Goal: Check status: Check status

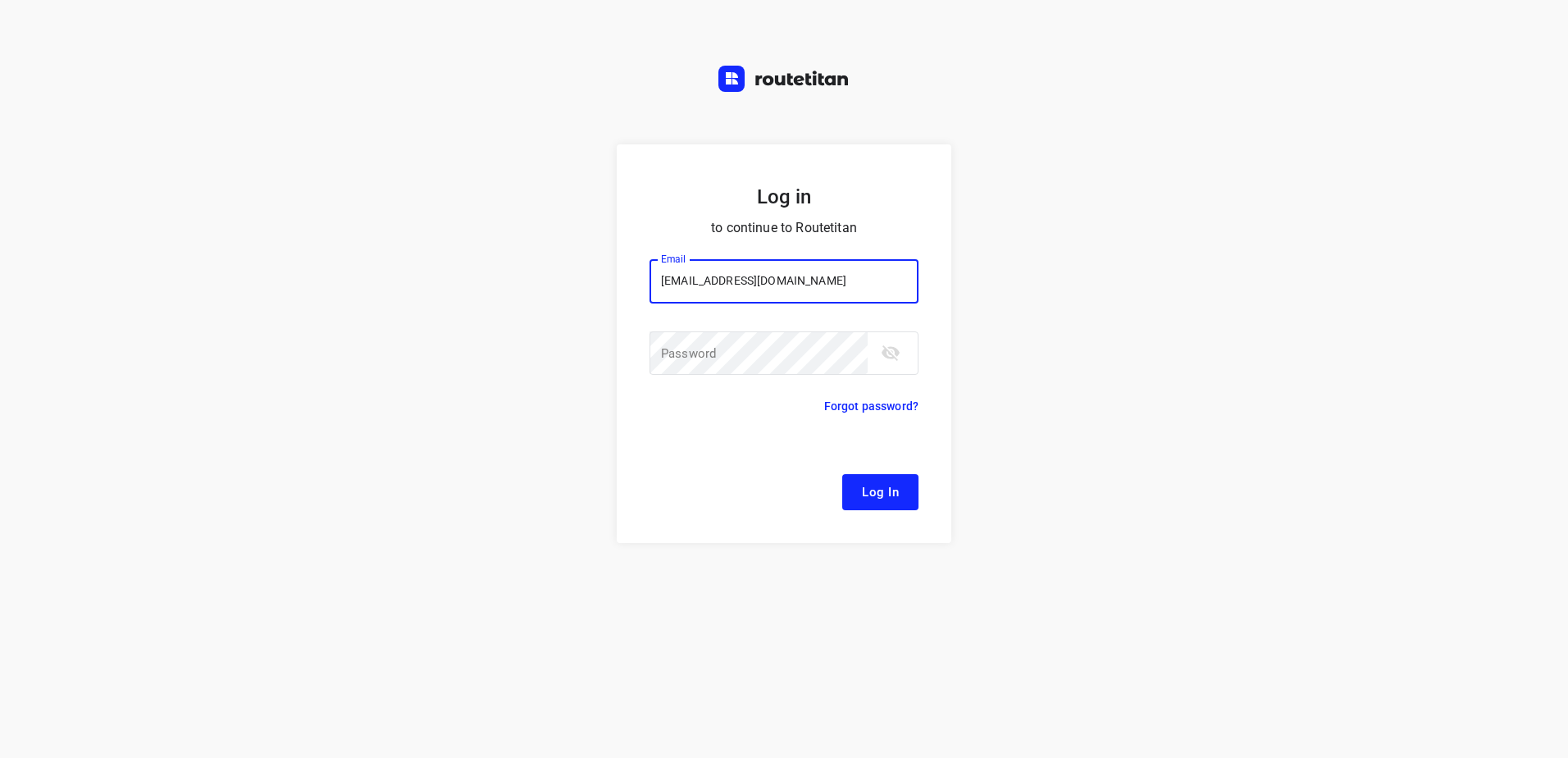
type input "remco@fruitopjewerk.nl"
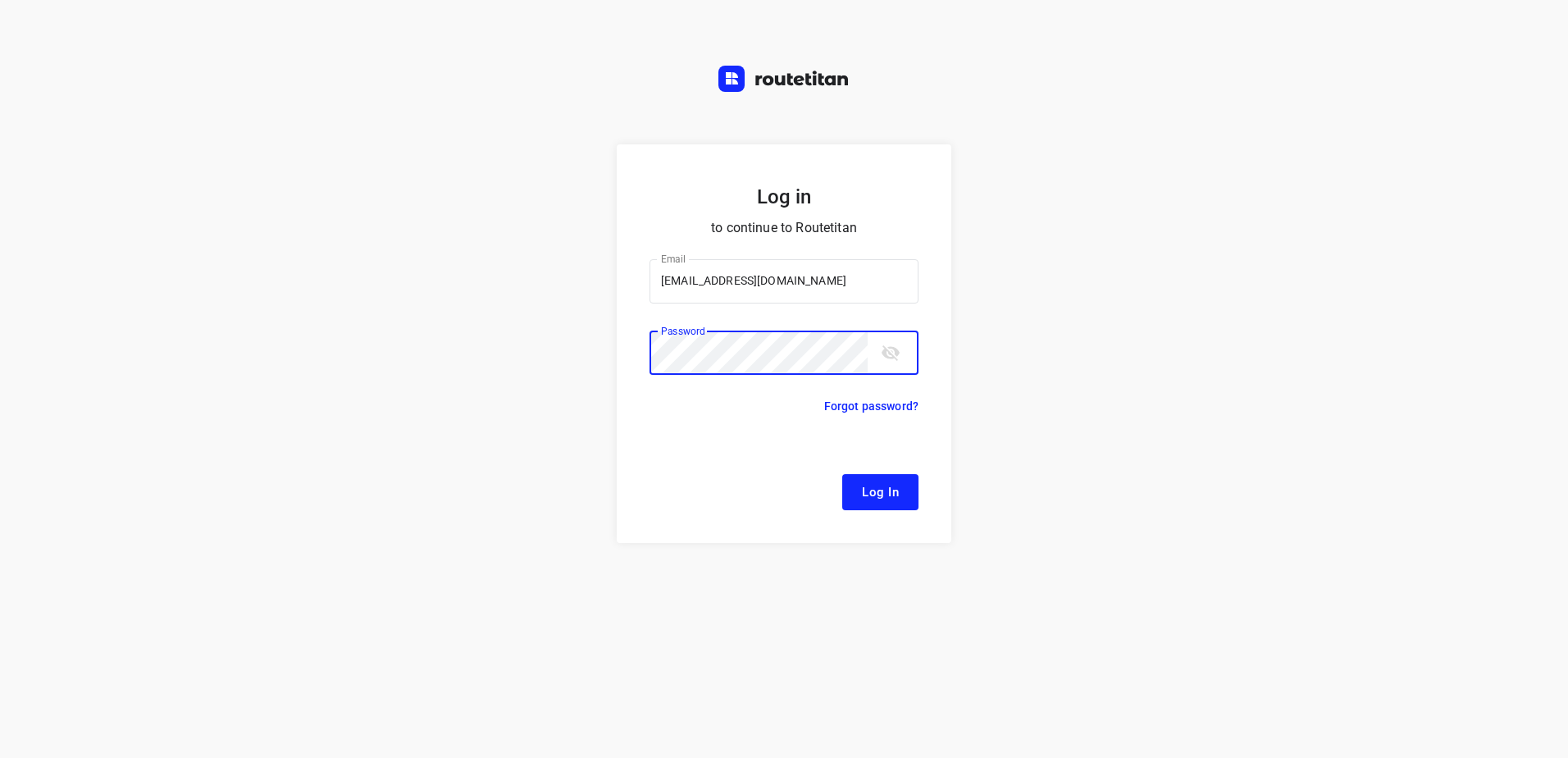
click at [842, 475] on button "Log In" at bounding box center [880, 492] width 76 height 36
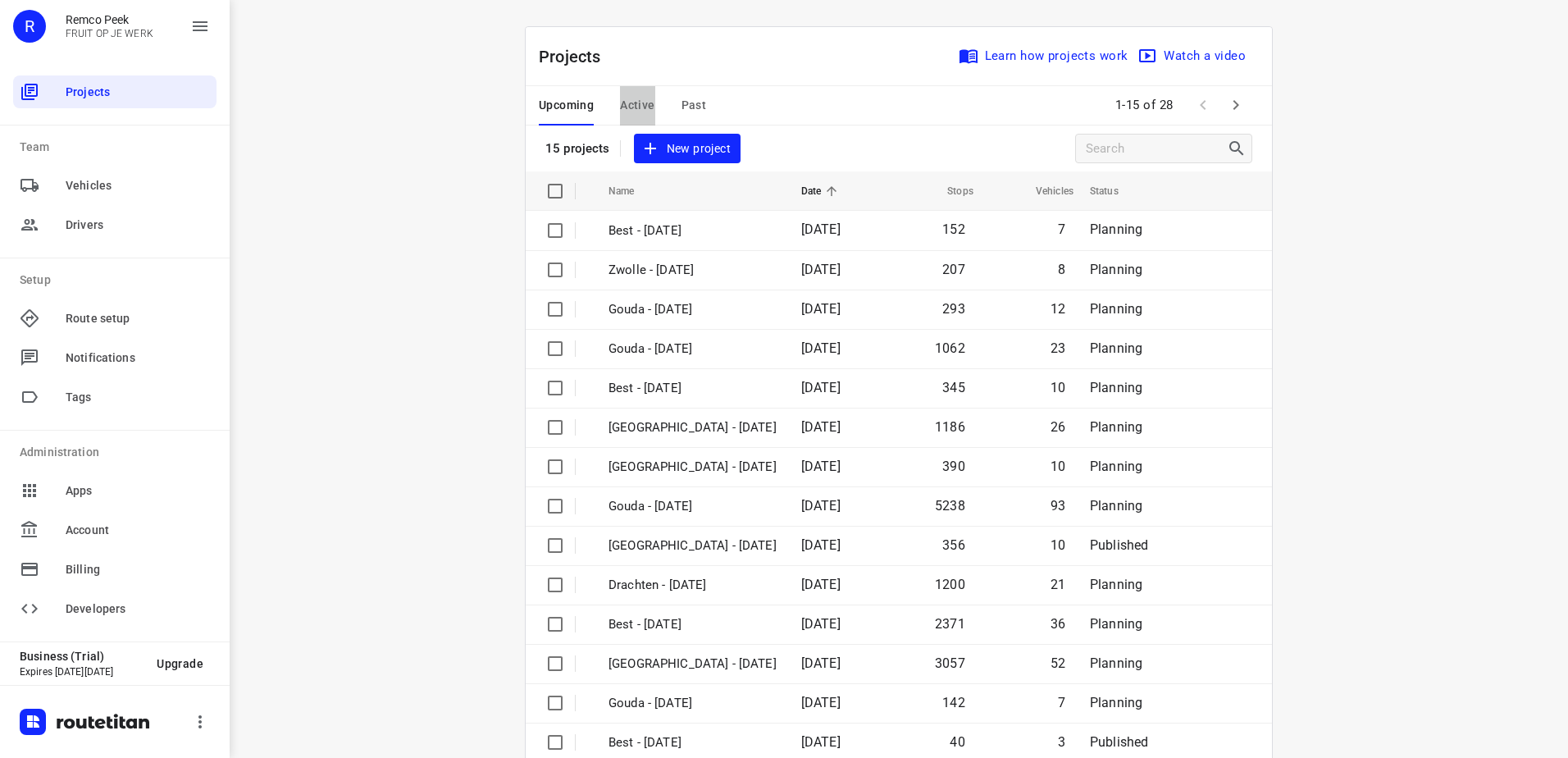
click at [628, 113] on span "Active" at bounding box center [637, 106] width 35 height 20
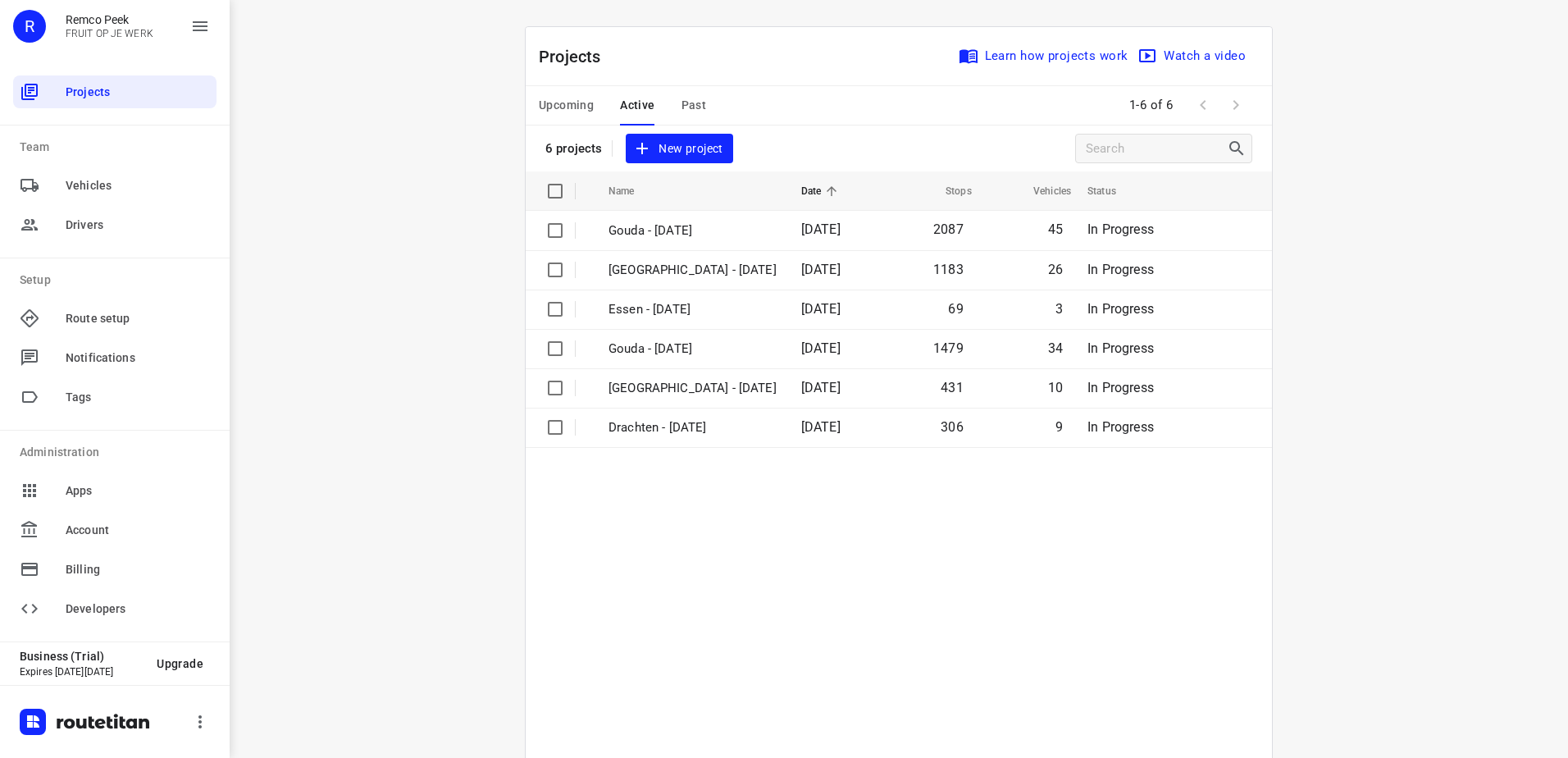
click at [699, 97] on div "Upcoming Active Past" at bounding box center [635, 106] width 194 height 40
click at [699, 109] on div "Upcoming Active Past" at bounding box center [635, 106] width 194 height 40
click at [683, 102] on span "Past" at bounding box center [694, 106] width 25 height 20
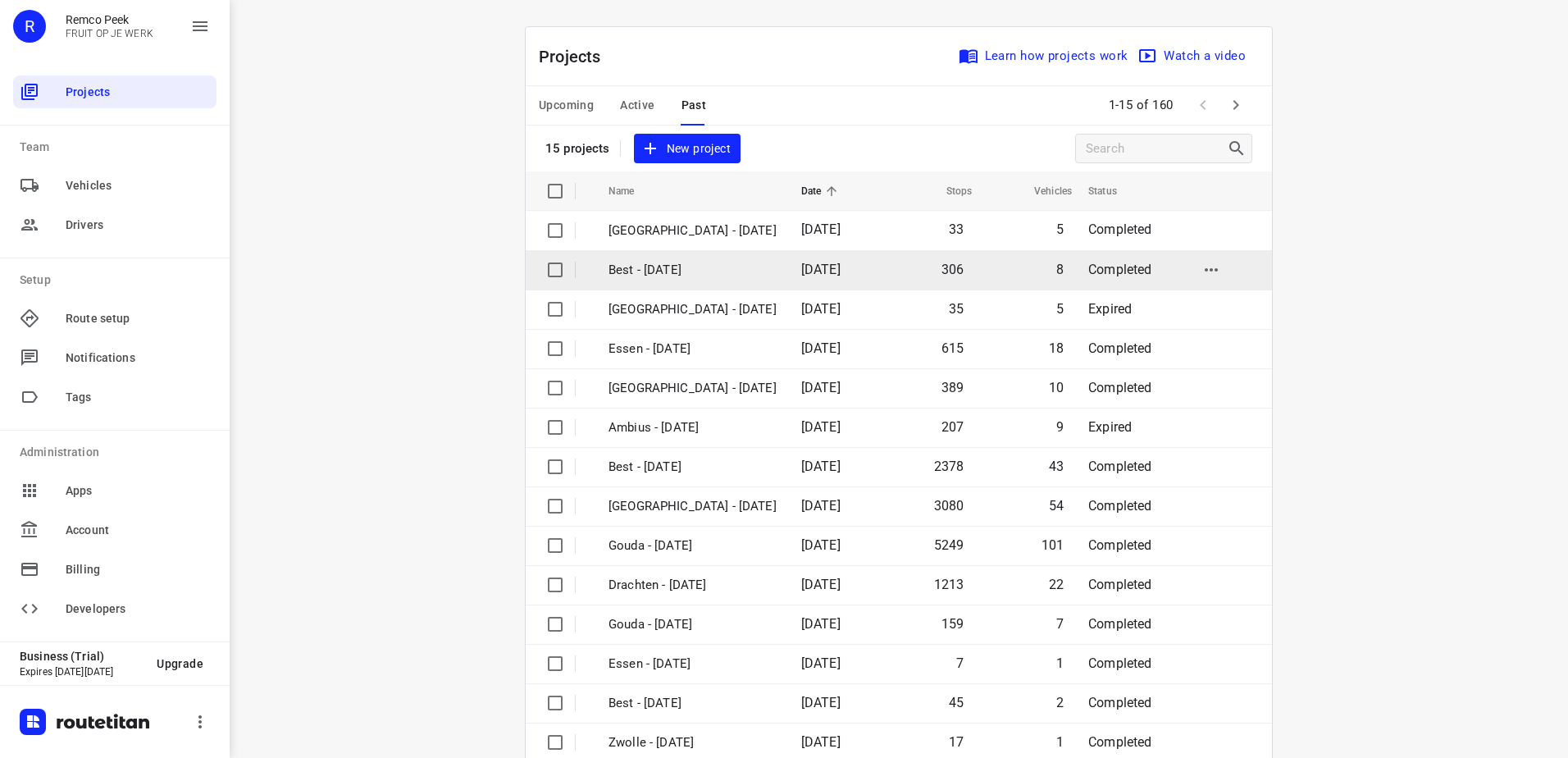
click at [686, 271] on p "Best - Tuesday" at bounding box center [693, 270] width 168 height 19
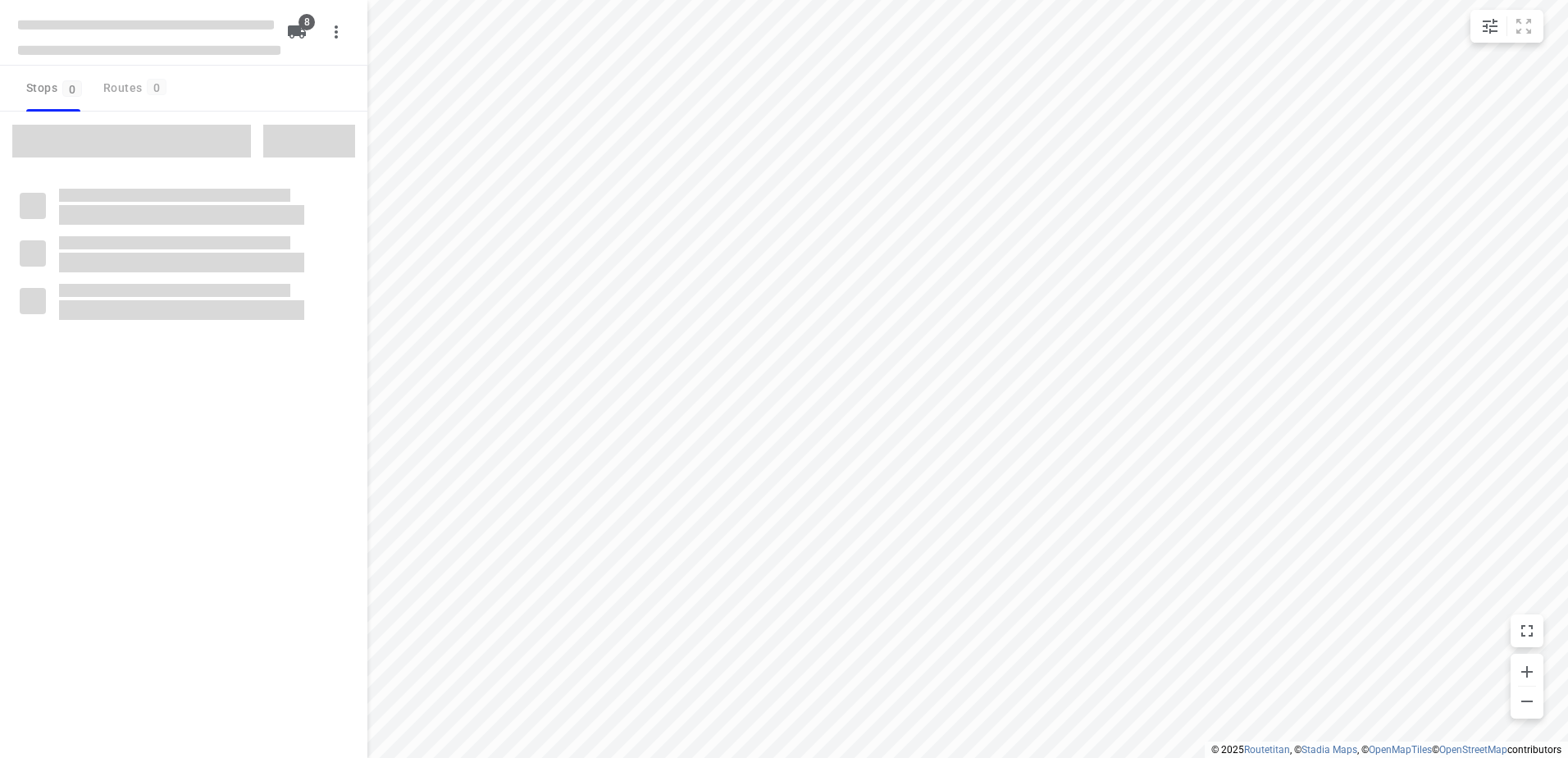
checkbox input "true"
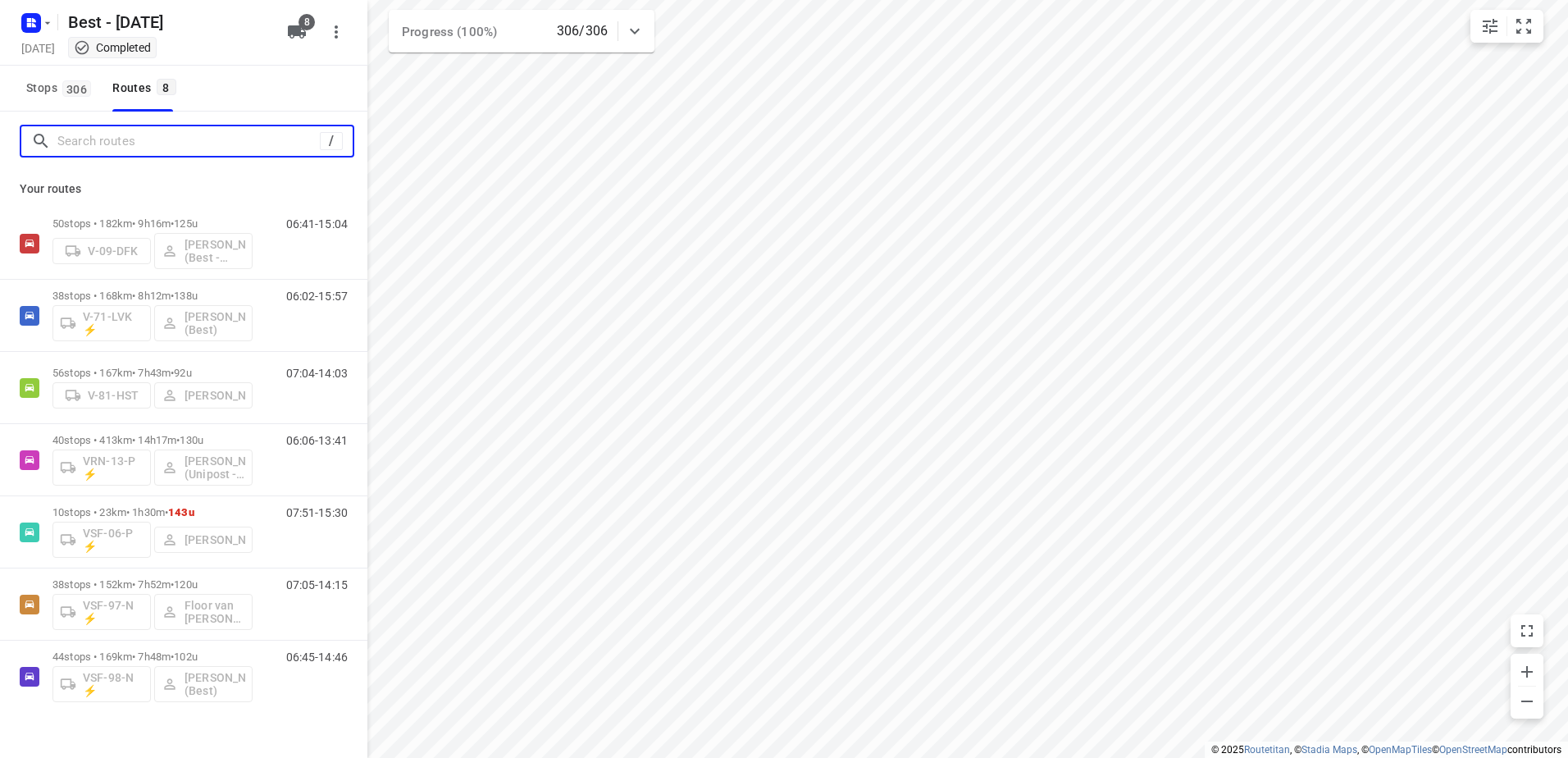
click at [238, 146] on input "Search routes" at bounding box center [189, 141] width 262 height 25
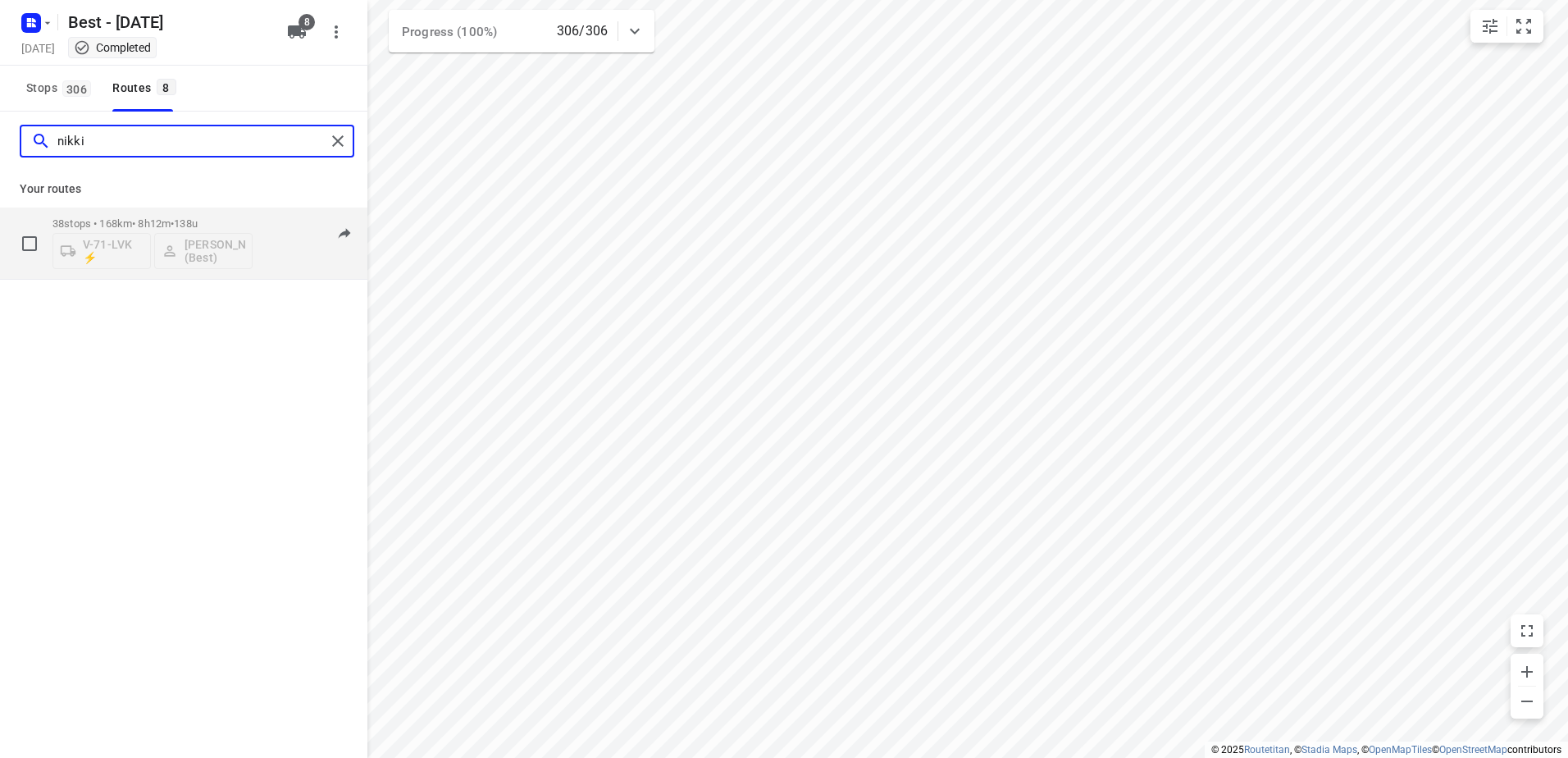
type input "nikki"
click at [113, 211] on div "38 stops • 168km • 8h12m • 138u V-71-LVK ⚡ Nikki van Hasselt - van Doren (Best)" at bounding box center [152, 243] width 200 height 68
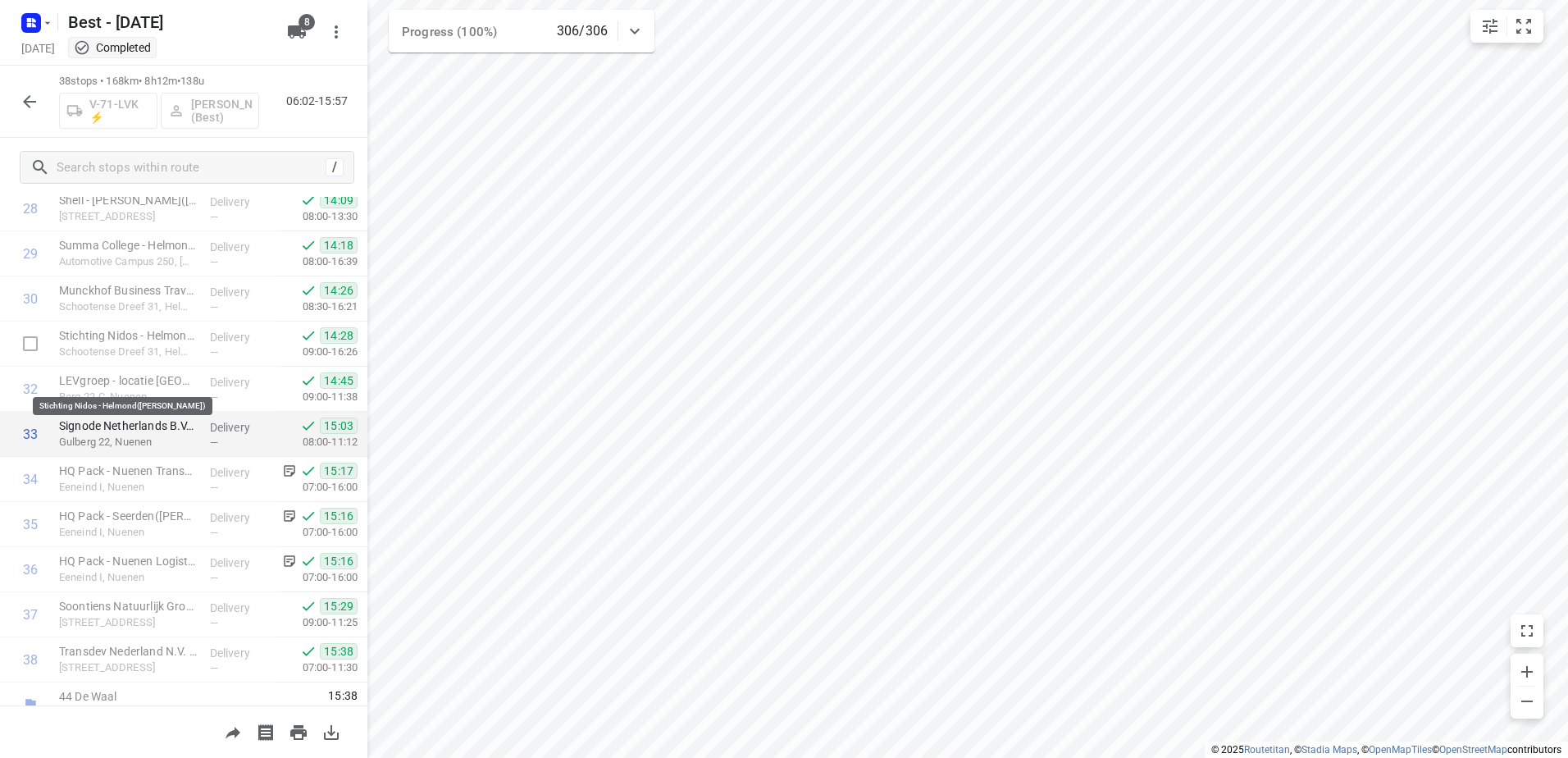
scroll to position [1333, 0]
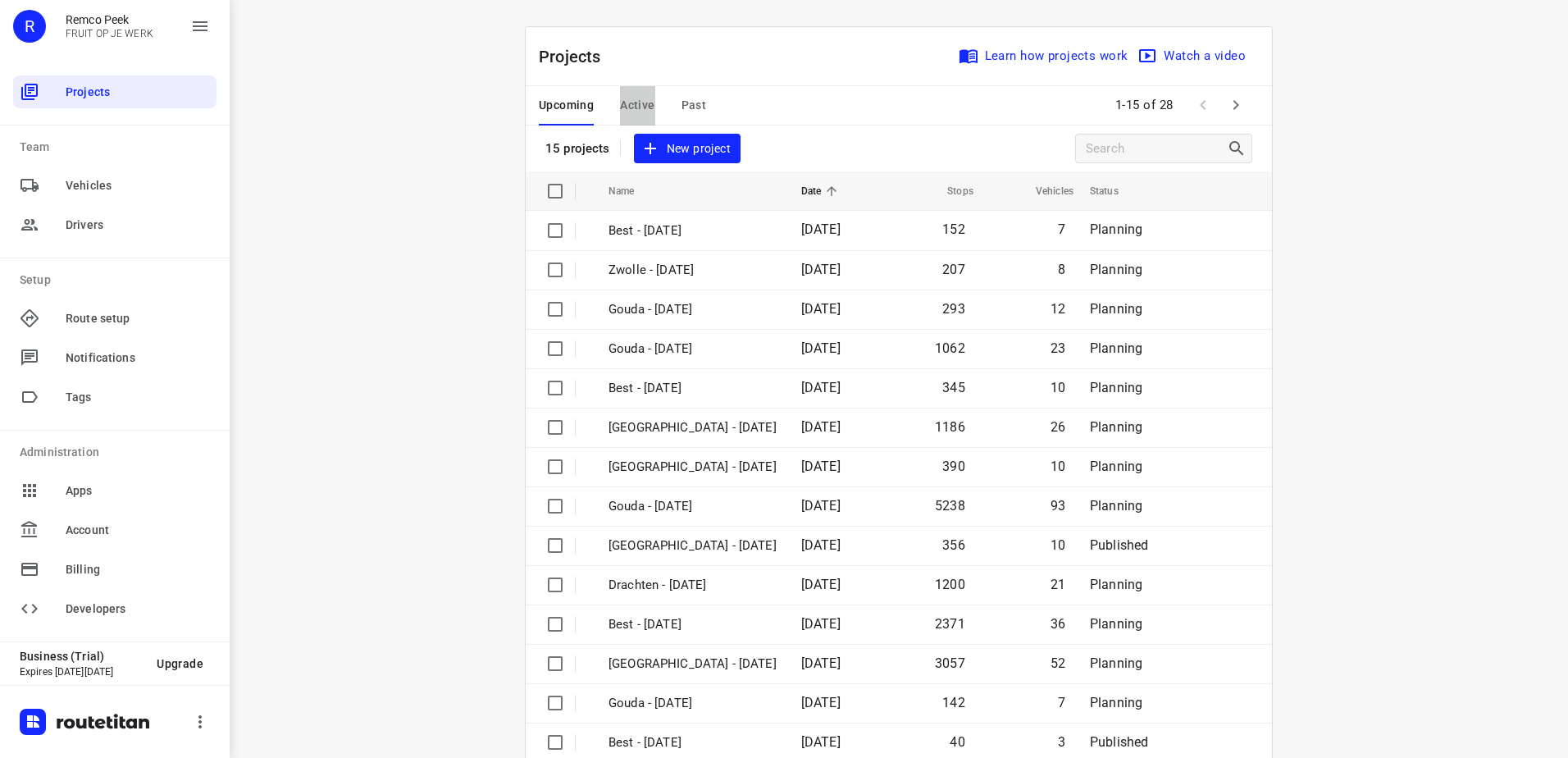
click at [622, 96] on span "Active" at bounding box center [637, 106] width 35 height 20
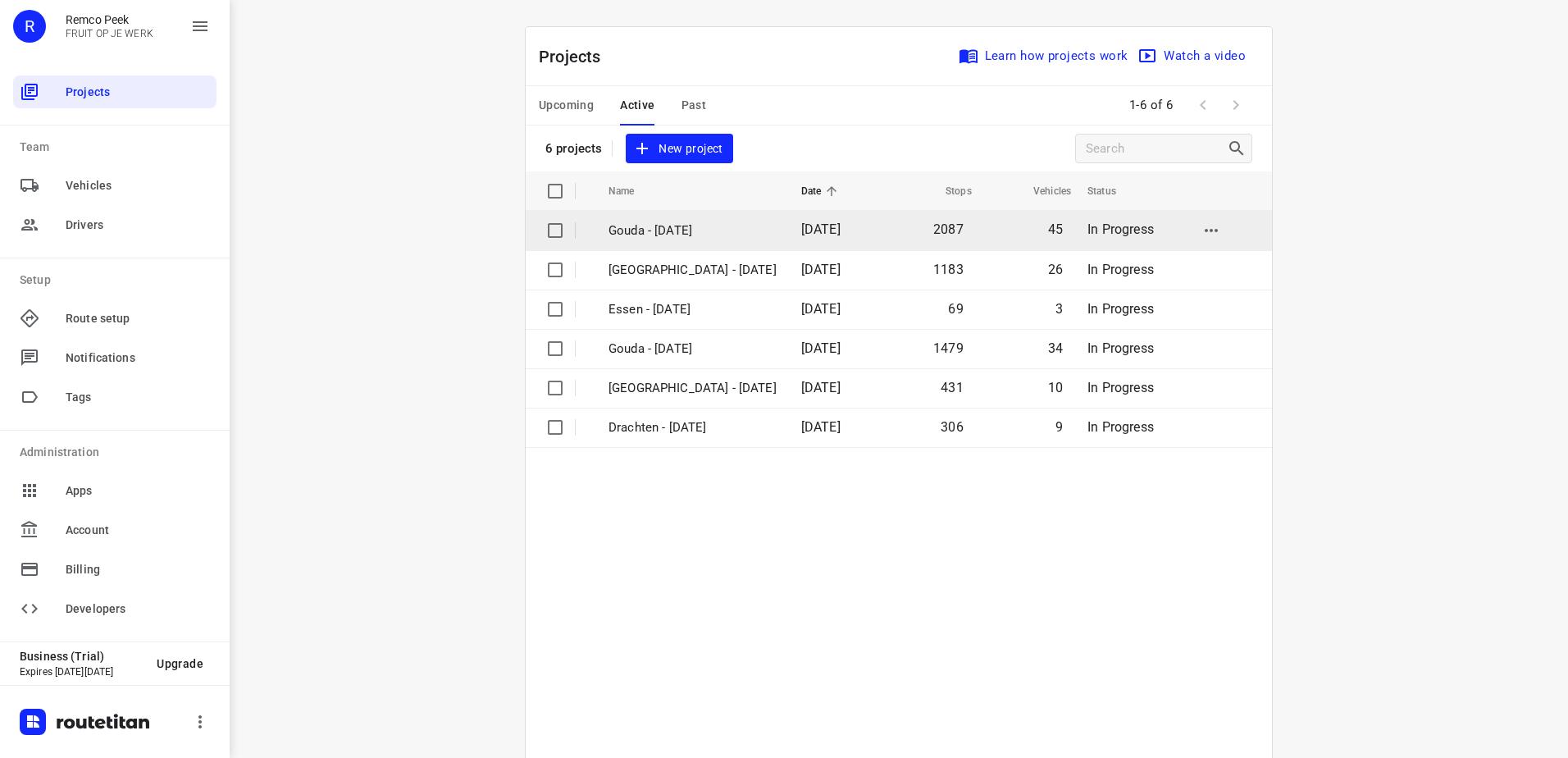
click at [677, 235] on p "Gouda - [DATE]" at bounding box center [693, 231] width 168 height 19
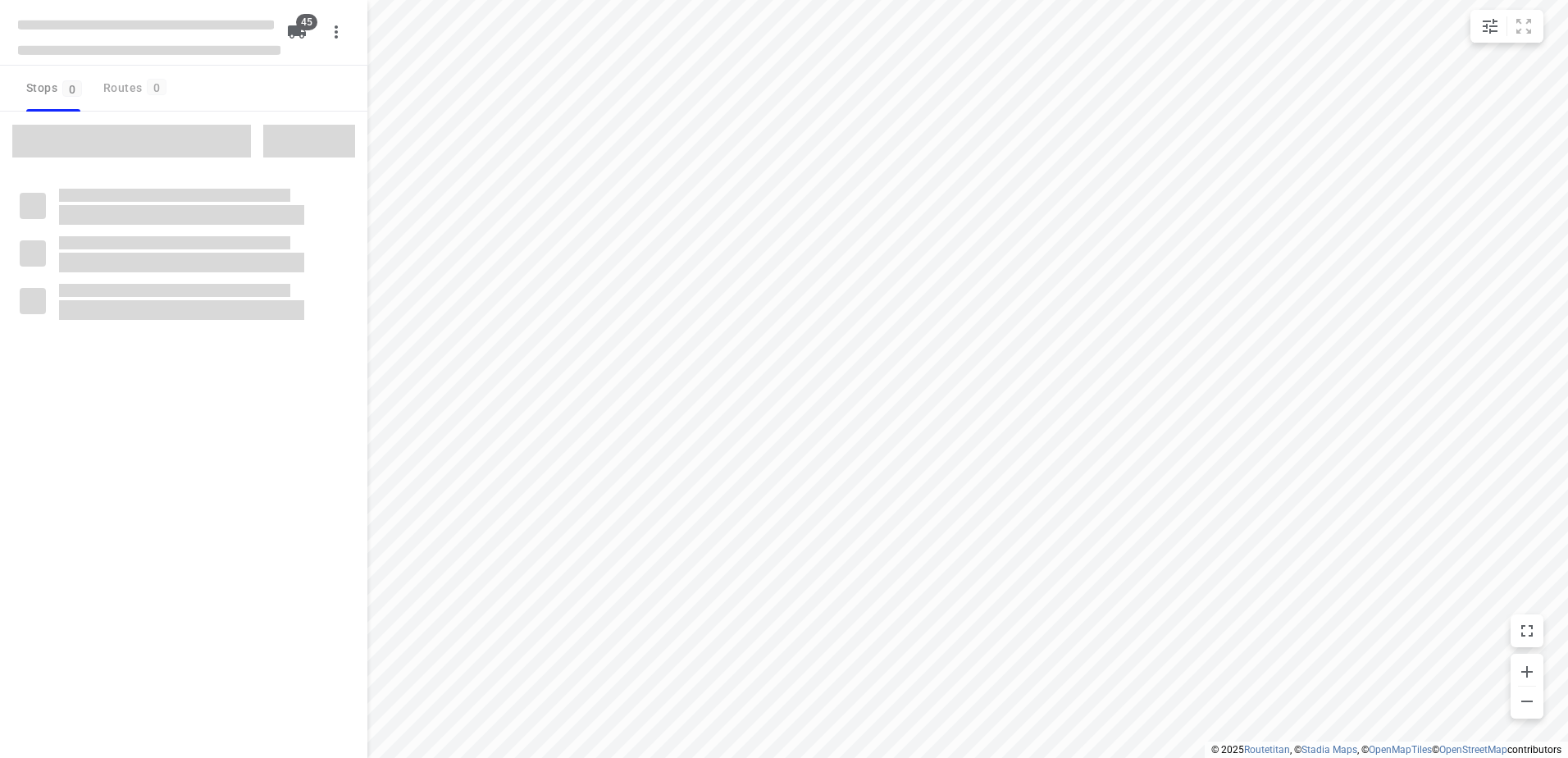
checkbox input "true"
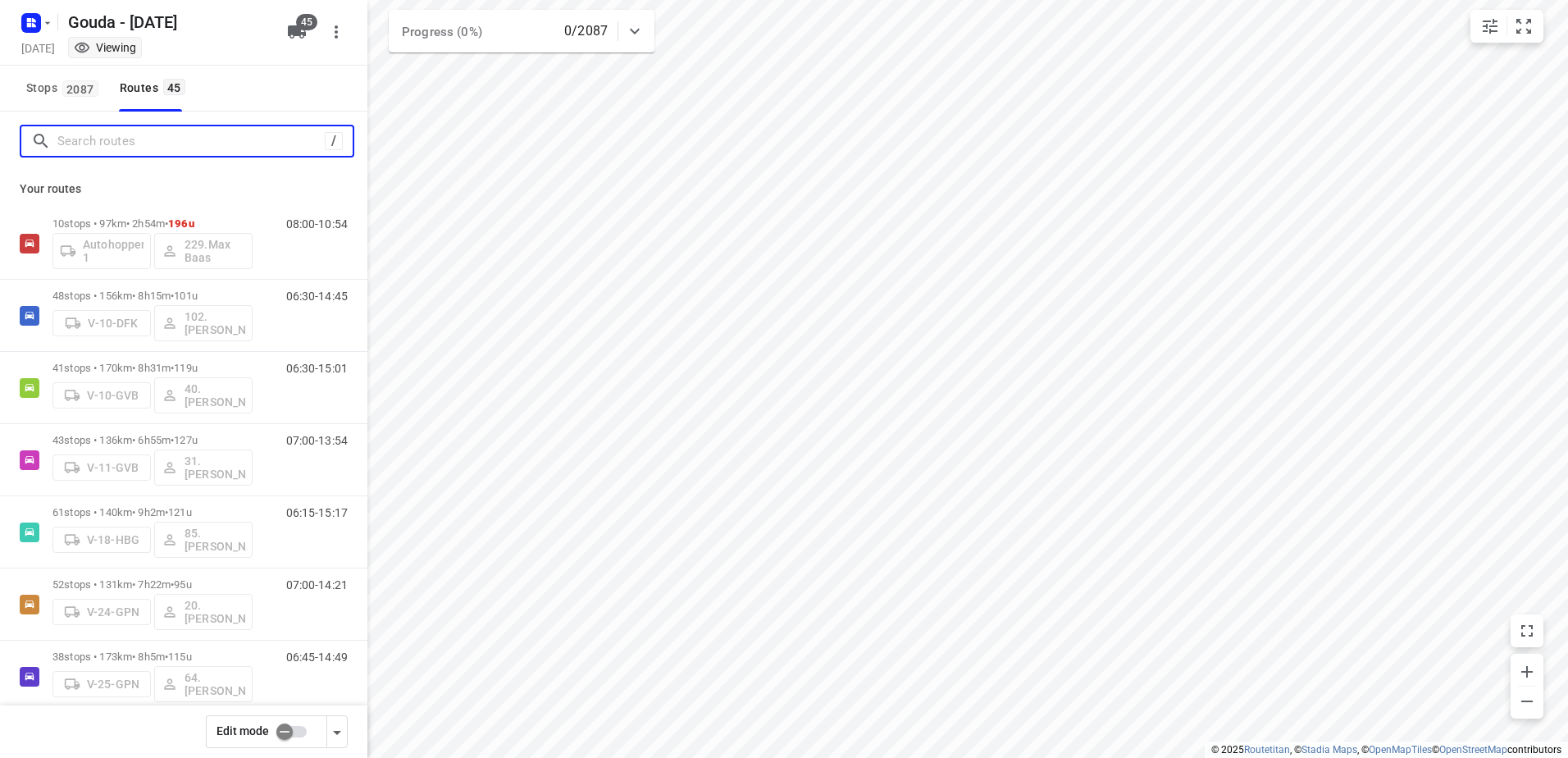
click at [137, 132] on input "Search routes" at bounding box center [191, 141] width 267 height 25
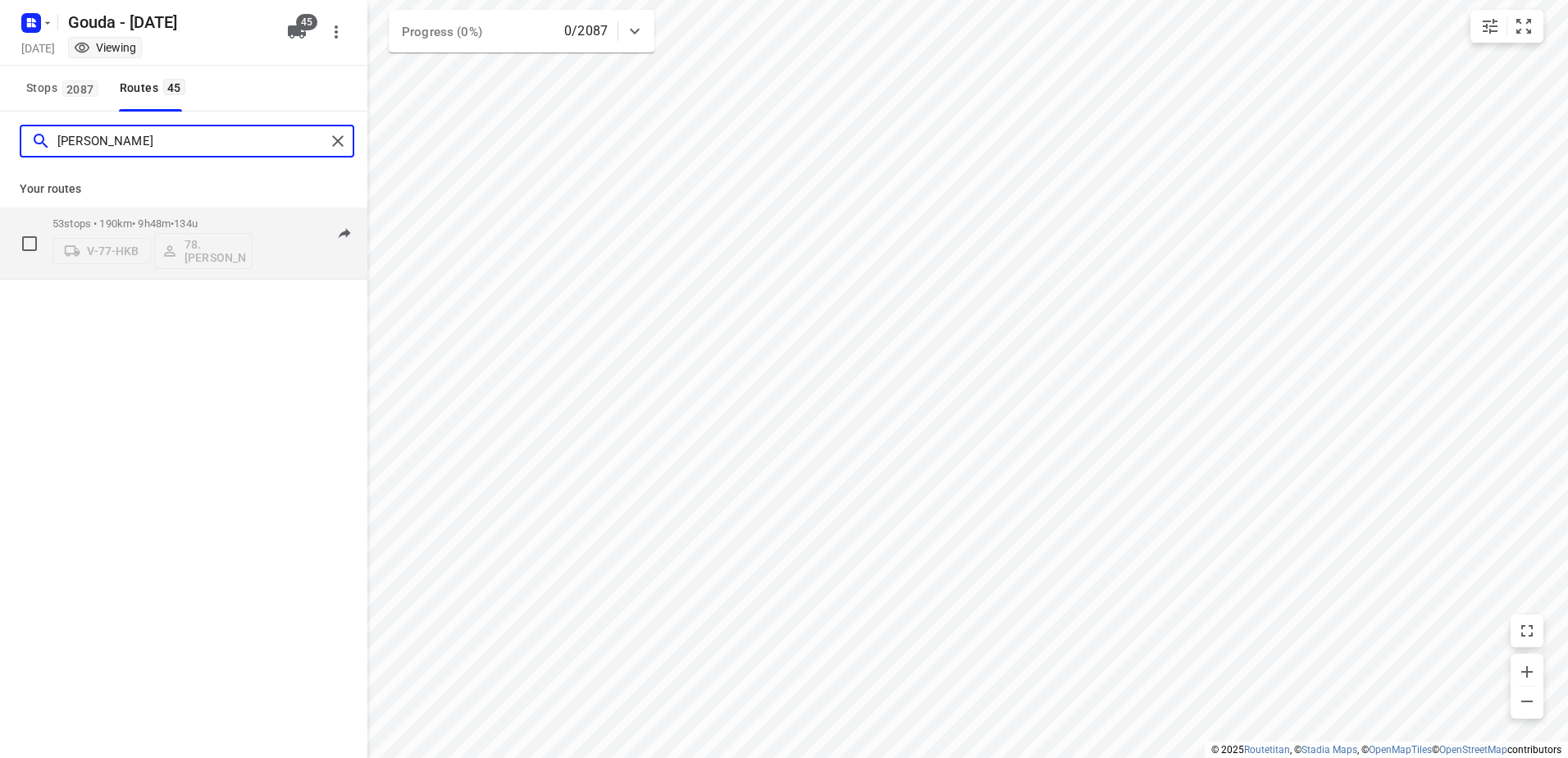
type input "[PERSON_NAME]"
drag, startPoint x: 192, startPoint y: 241, endPoint x: 189, endPoint y: 222, distance: 19.2
click at [189, 222] on div "53 stops • 190km • 9h48m • 134u V-77-HKB 78.[PERSON_NAME]" at bounding box center [152, 243] width 200 height 52
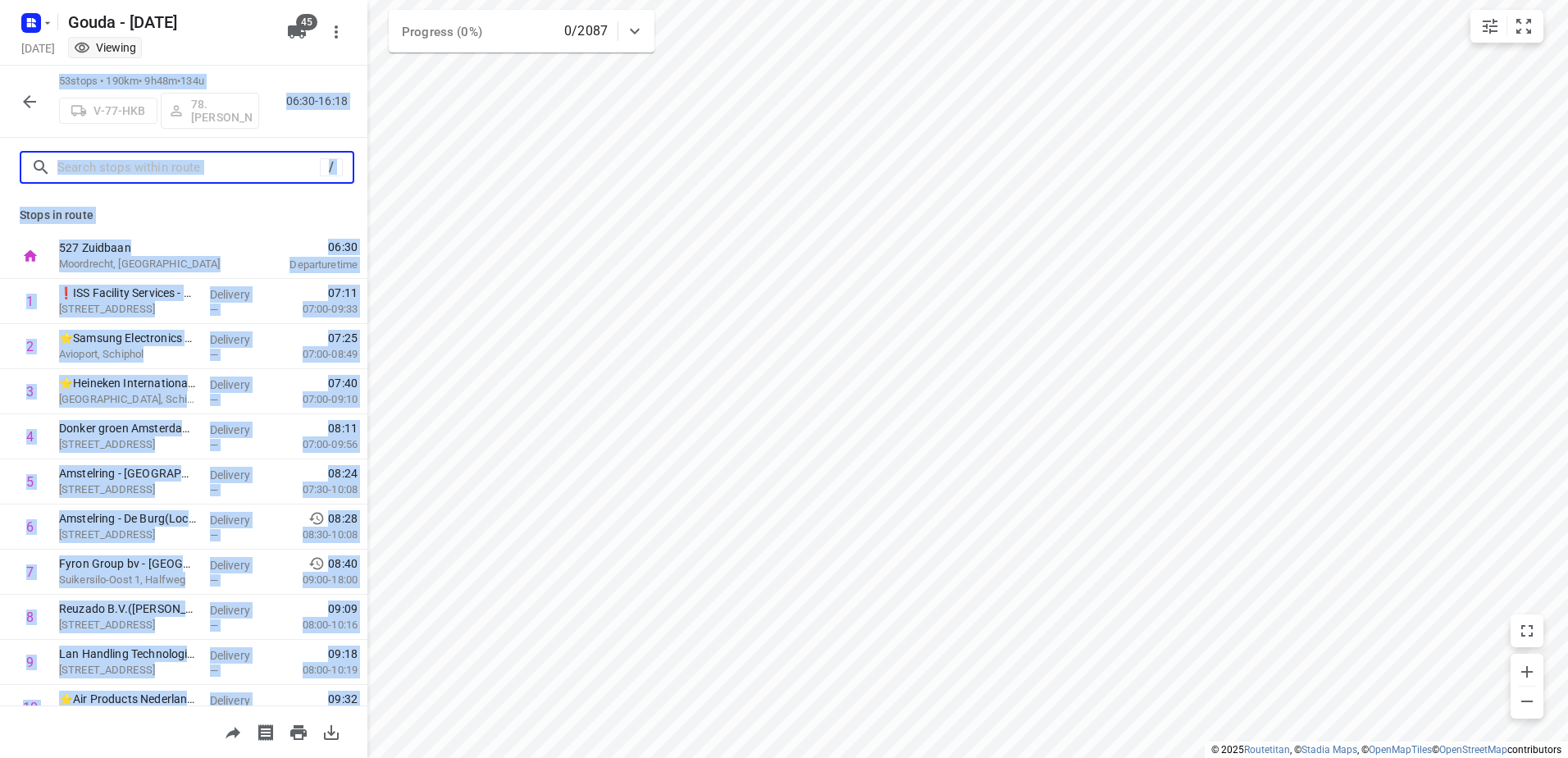
click at [105, 168] on input "text" at bounding box center [189, 168] width 262 height 25
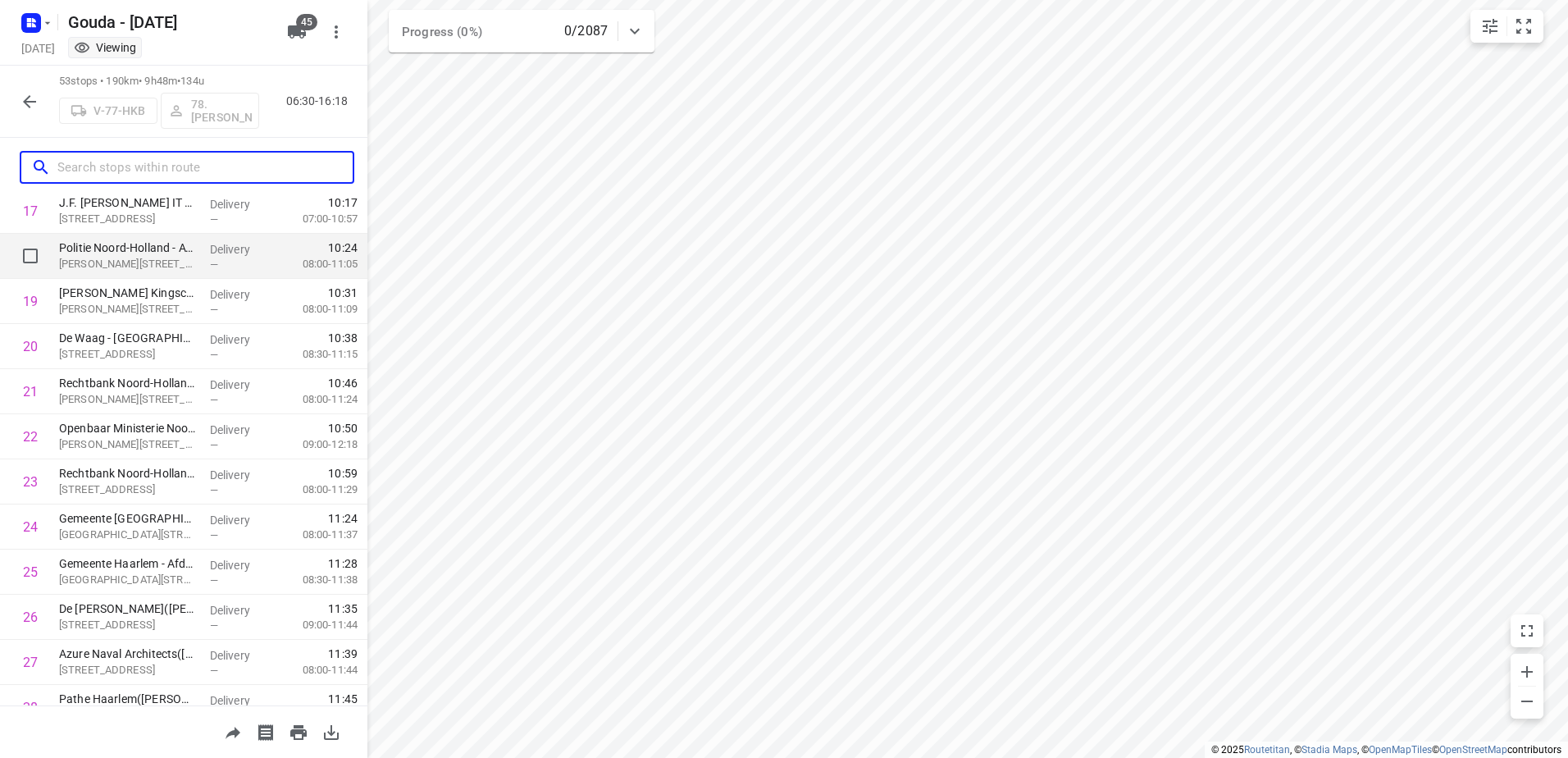
scroll to position [821, 0]
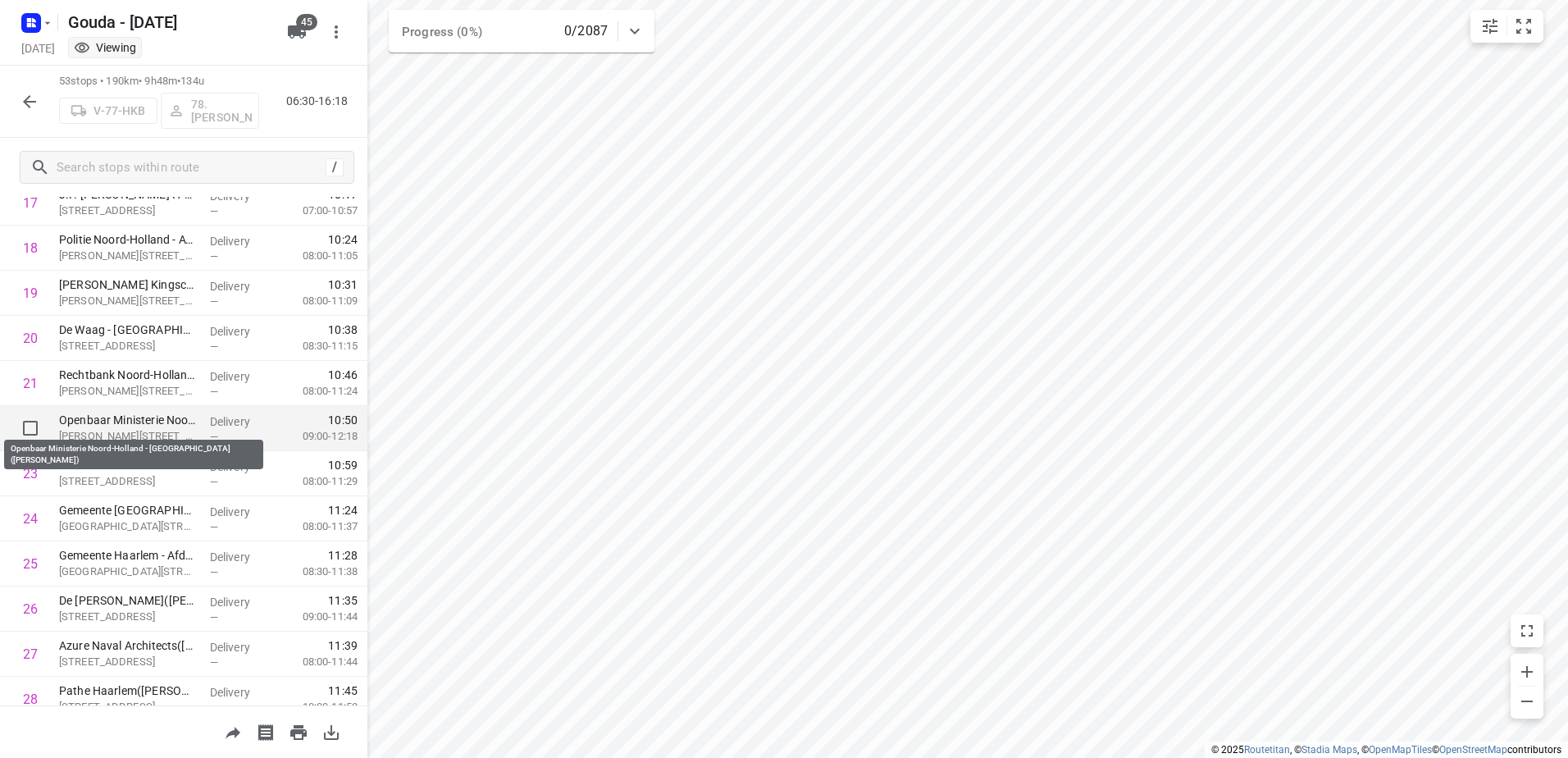
click at [158, 420] on p "Openbaar Ministerie Noord-Holland - [GEOGRAPHIC_DATA]([PERSON_NAME])" at bounding box center [128, 420] width 138 height 16
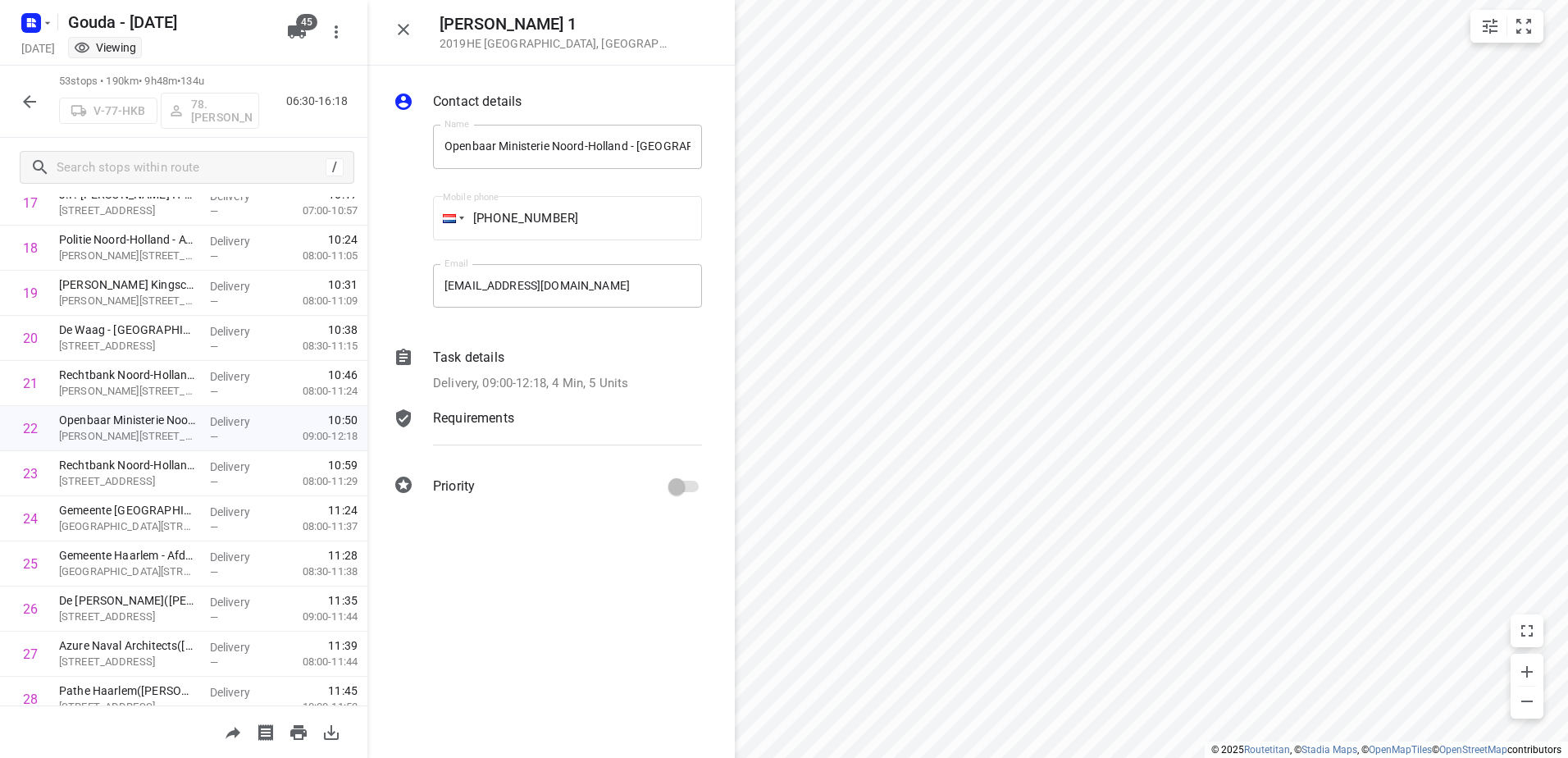
click at [497, 377] on p "Delivery, 09:00-12:18, 4 Min, 5 Units" at bounding box center [530, 383] width 195 height 19
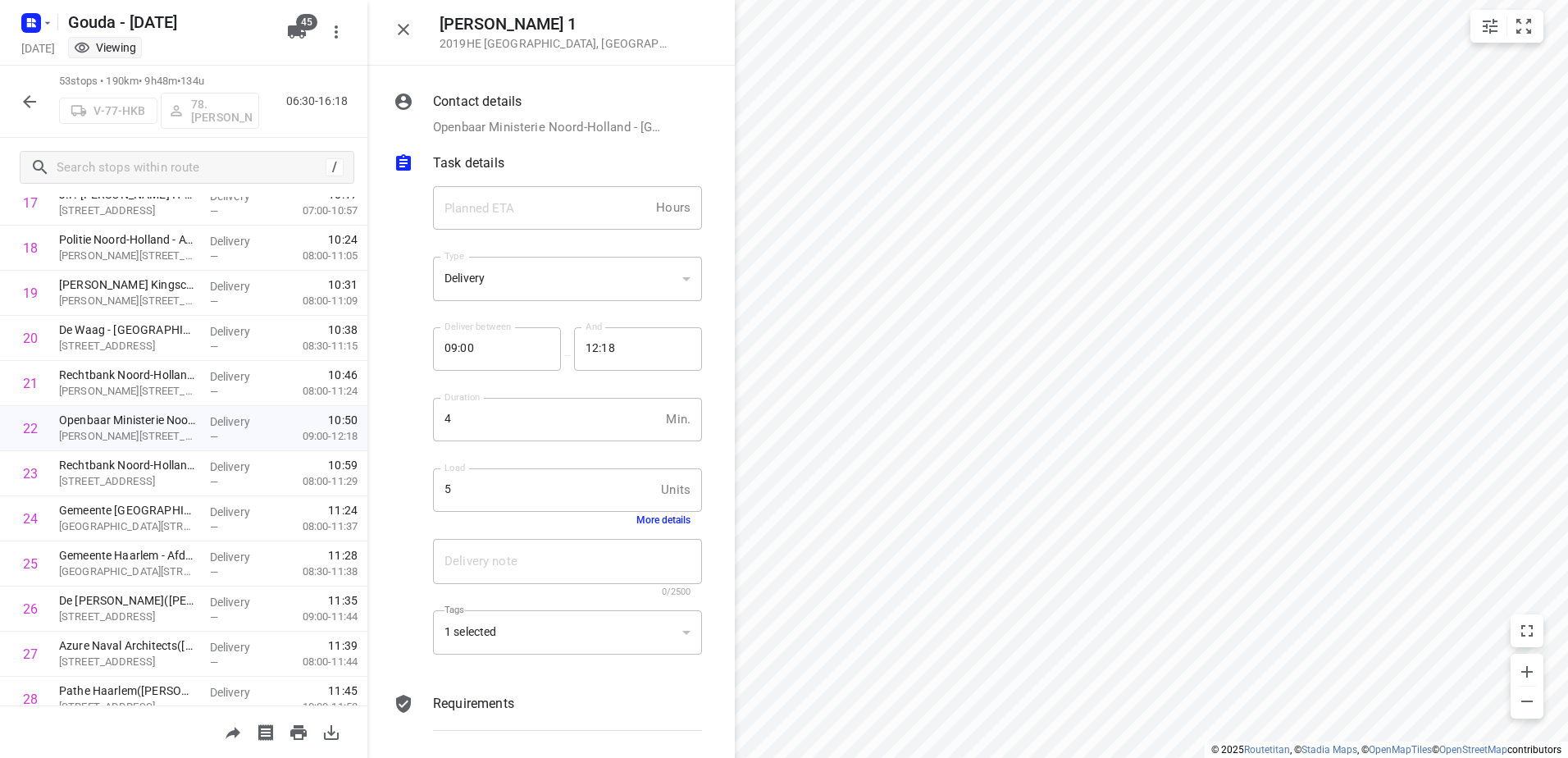
click at [660, 530] on div "Delivery note x Delivery note 0/2500" at bounding box center [567, 568] width 282 height 78
click at [660, 514] on button "More details" at bounding box center [664, 520] width 54 height 12
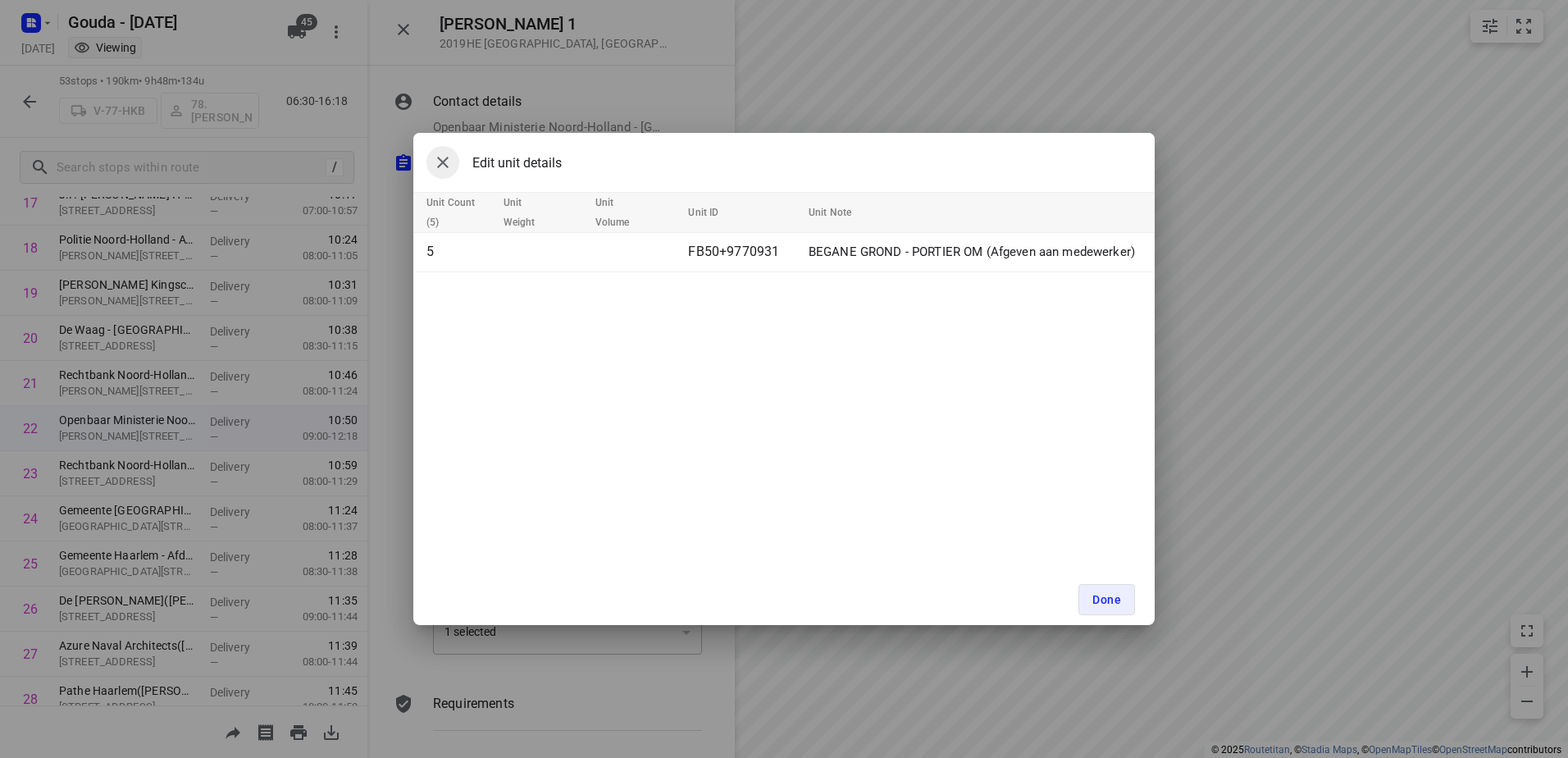
click at [452, 162] on icon "button" at bounding box center [442, 162] width 19 height 19
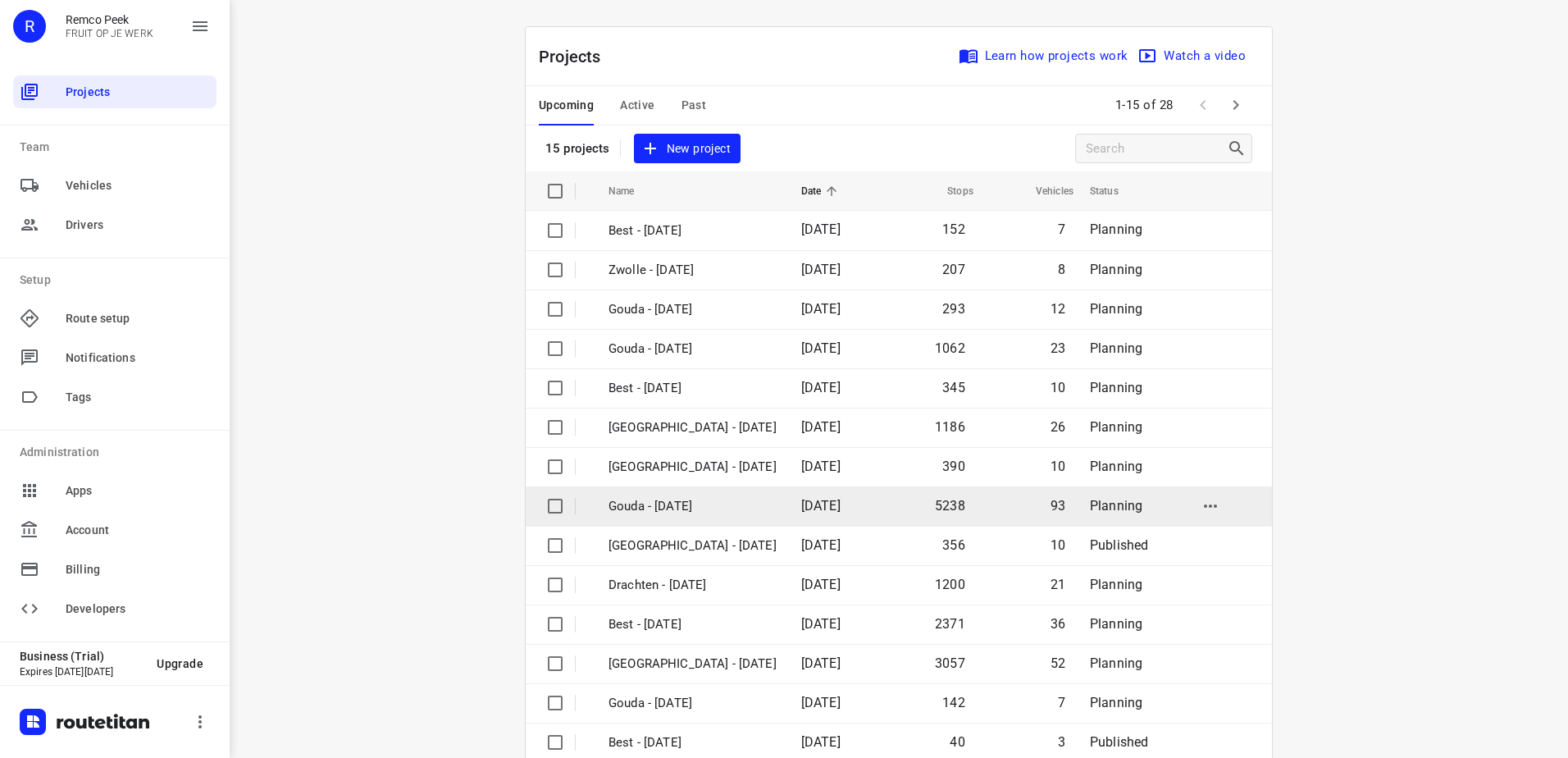
scroll to position [71, 0]
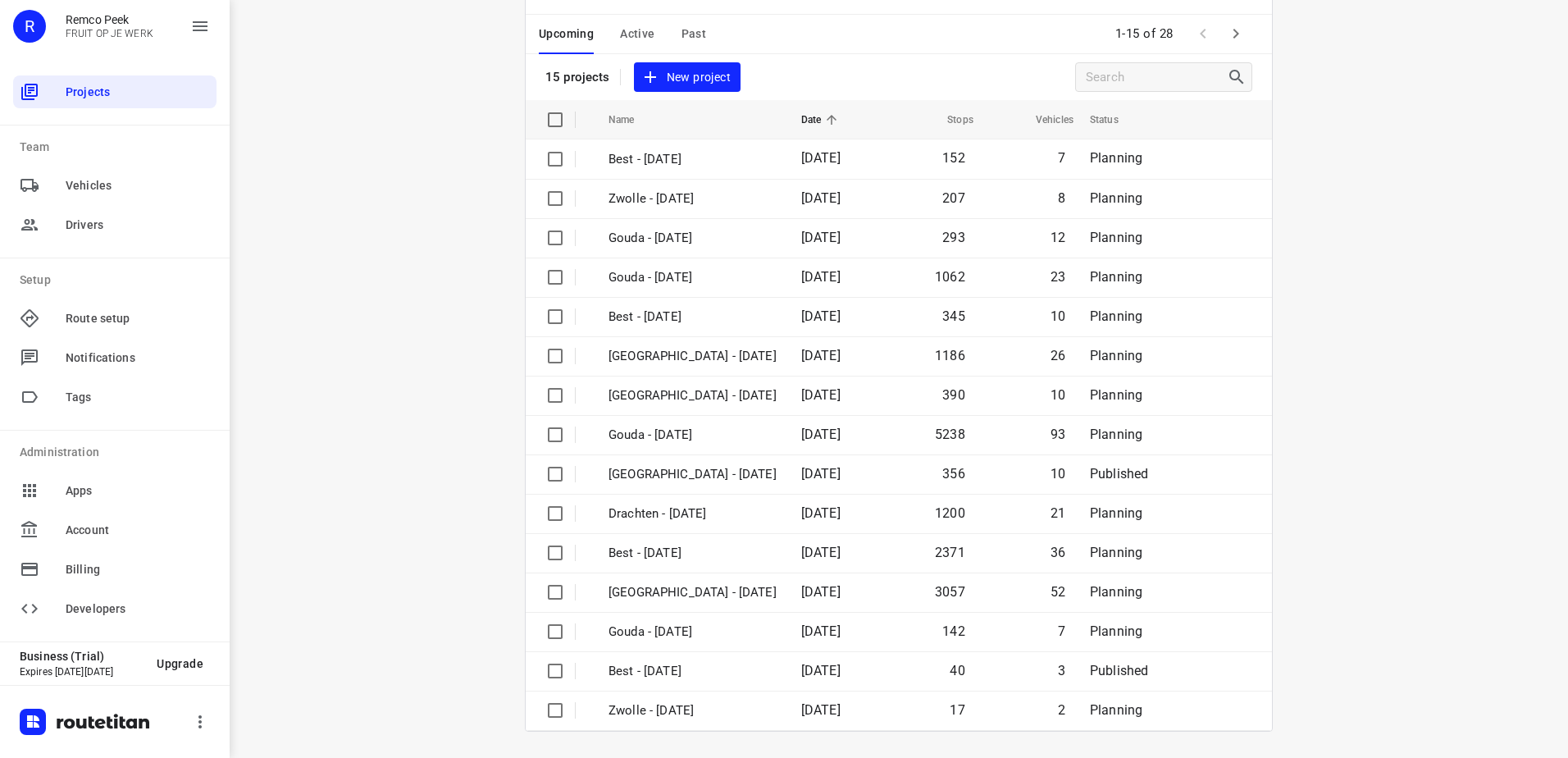
click at [633, 29] on span "Active" at bounding box center [637, 34] width 35 height 20
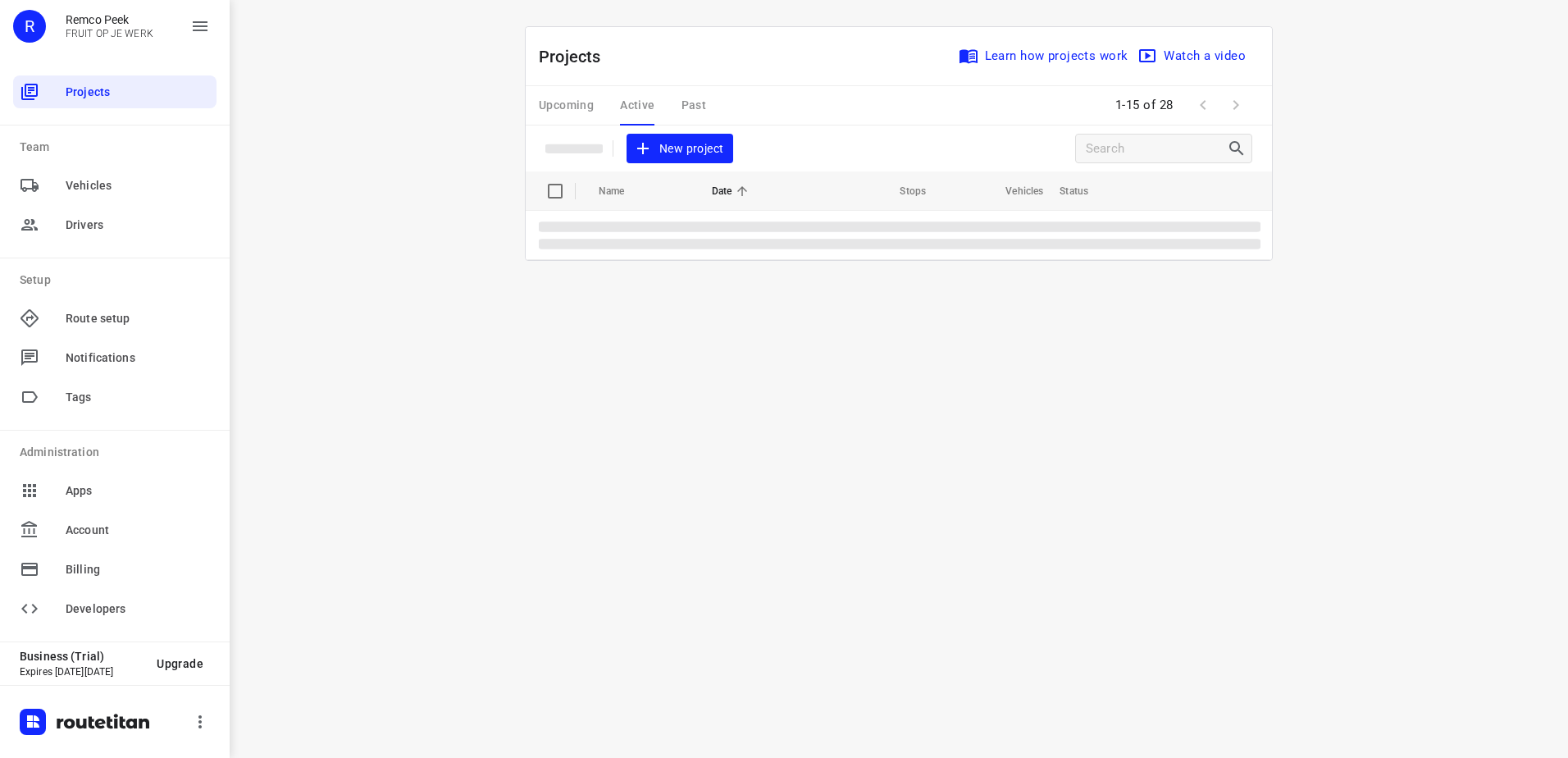
scroll to position [0, 0]
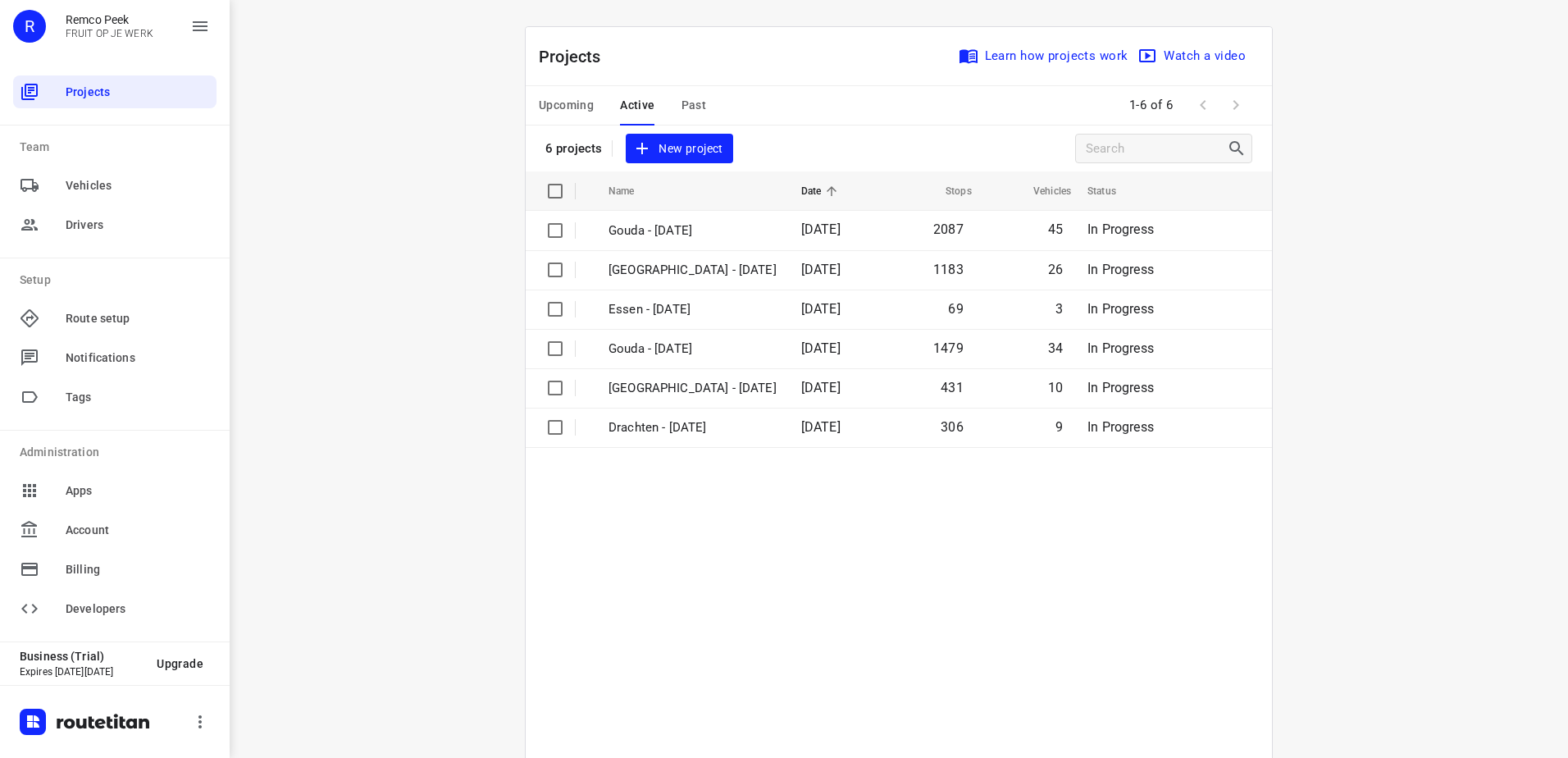
click at [589, 106] on div "Upcoming Active Past" at bounding box center [635, 106] width 194 height 40
click at [575, 108] on span "Upcoming" at bounding box center [566, 106] width 55 height 20
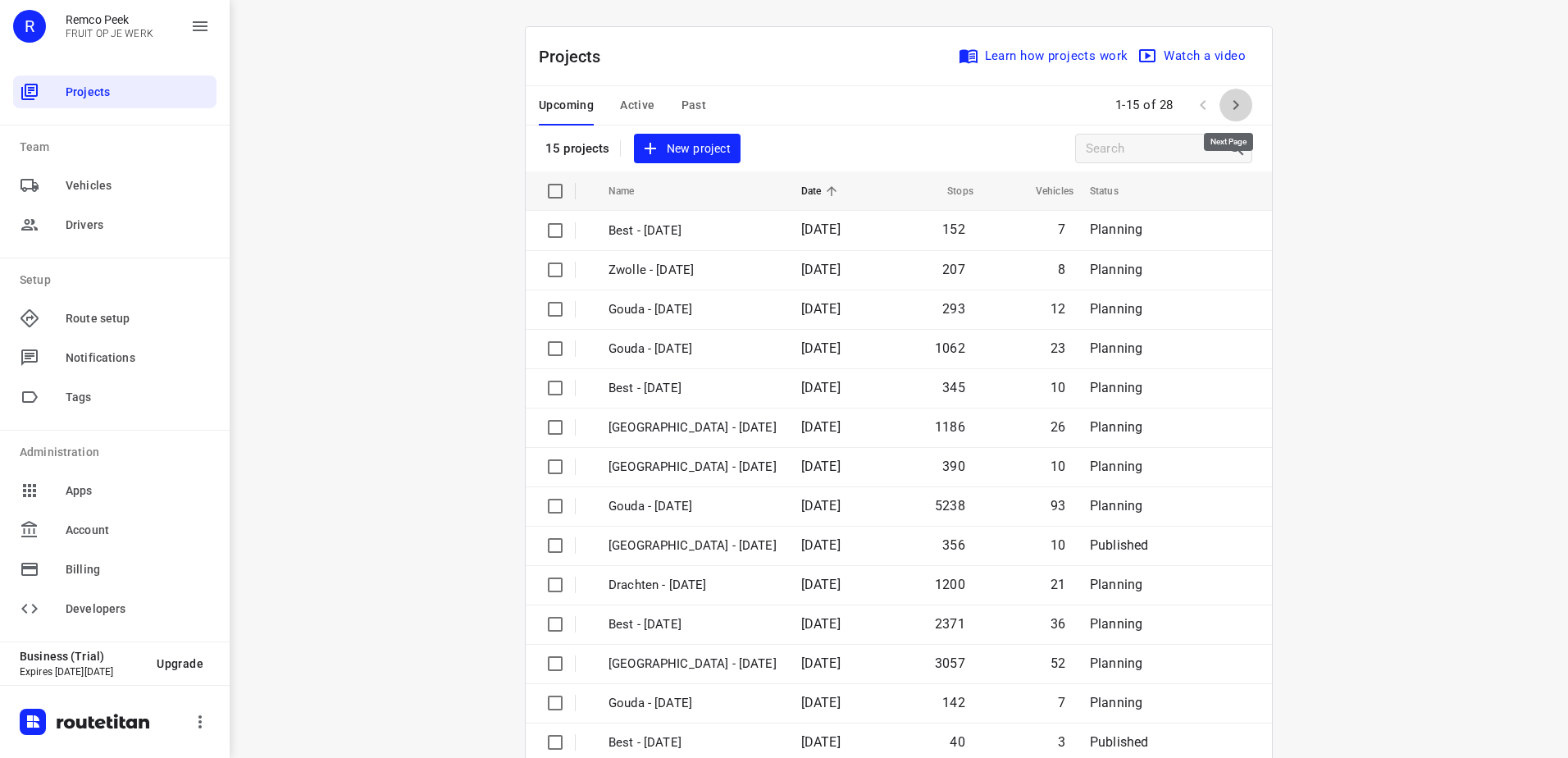
click at [1236, 101] on icon "button" at bounding box center [1236, 105] width 19 height 19
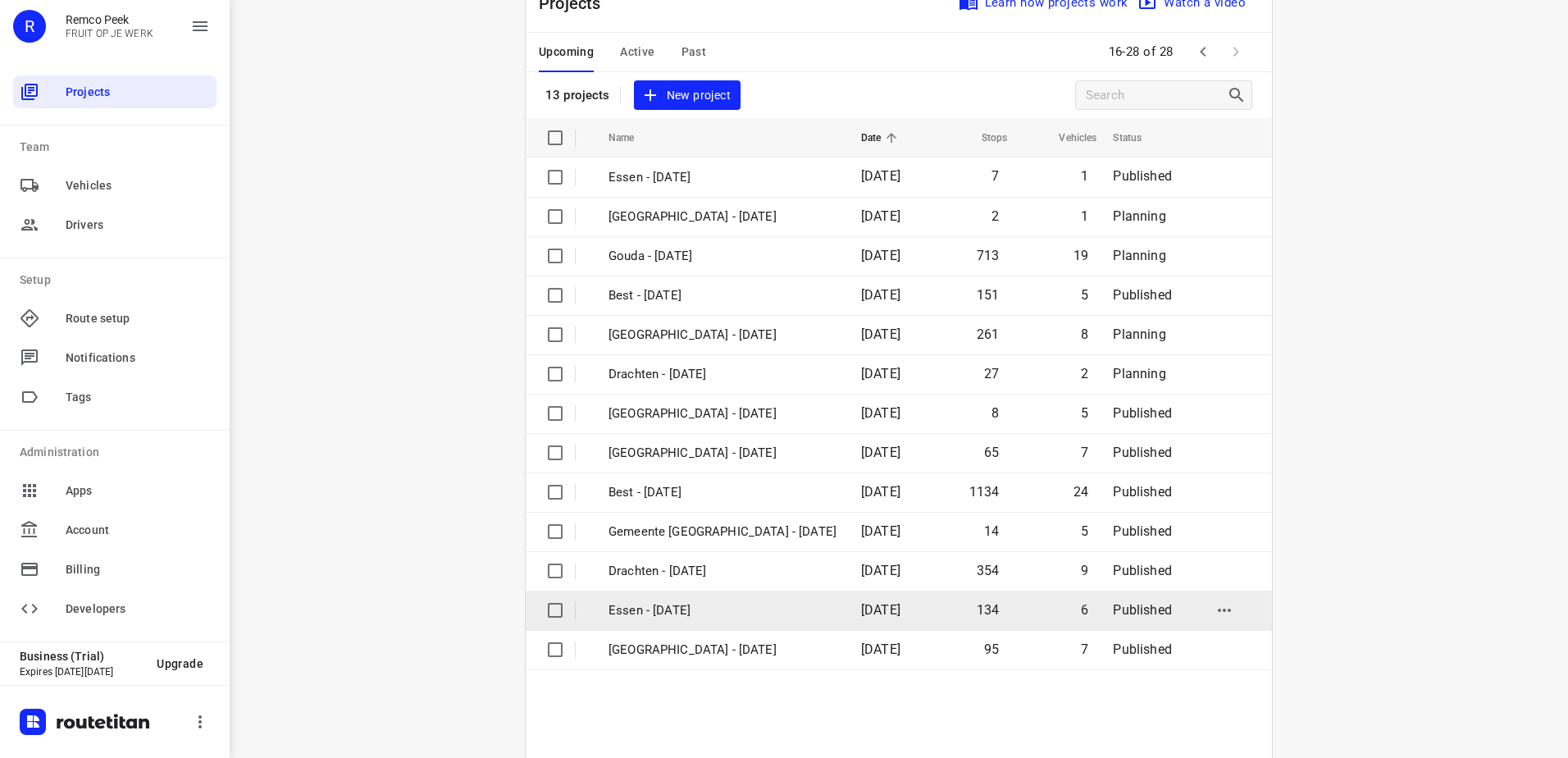
scroll to position [110, 0]
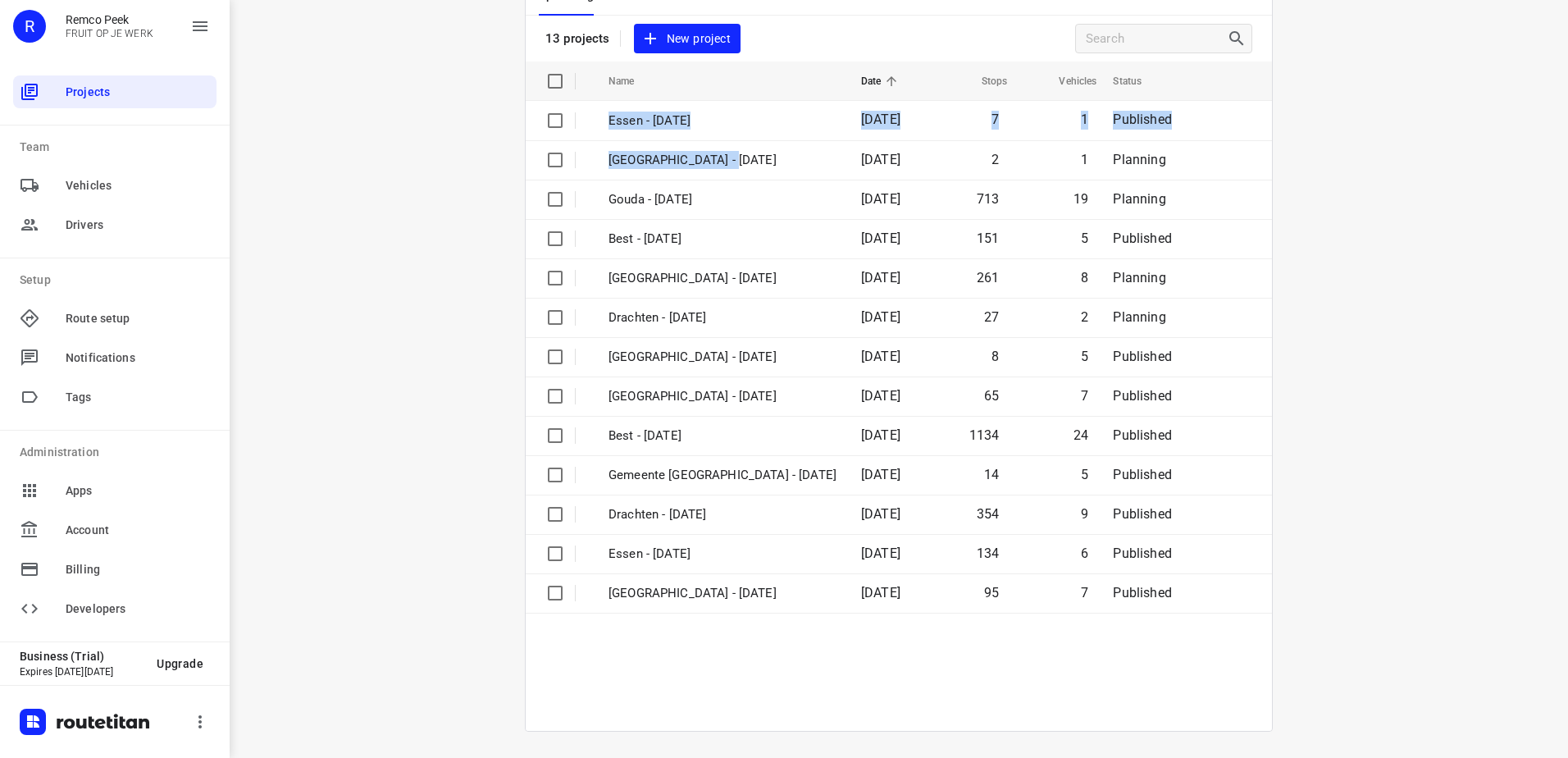
drag, startPoint x: 735, startPoint y: 154, endPoint x: 1330, endPoint y: 259, distance: 604.2
click at [1330, 259] on div "i © 2025 Routetitan , © Stadia Maps , © OpenMapTiles © OpenStreetMap contributo…" at bounding box center [899, 379] width 1339 height 758
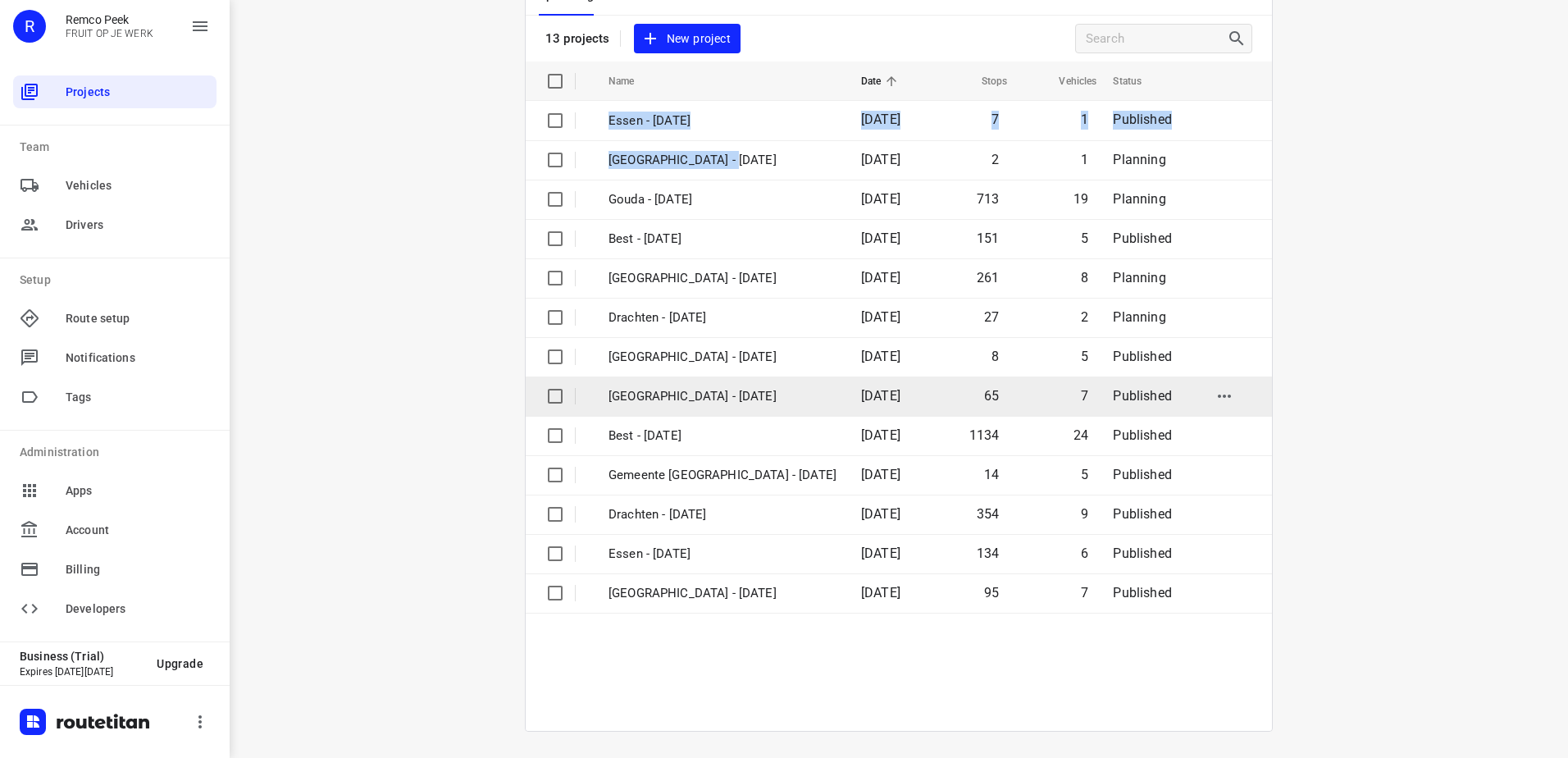
click at [761, 397] on p "Antwerpen - Wednesday" at bounding box center [723, 397] width 228 height 19
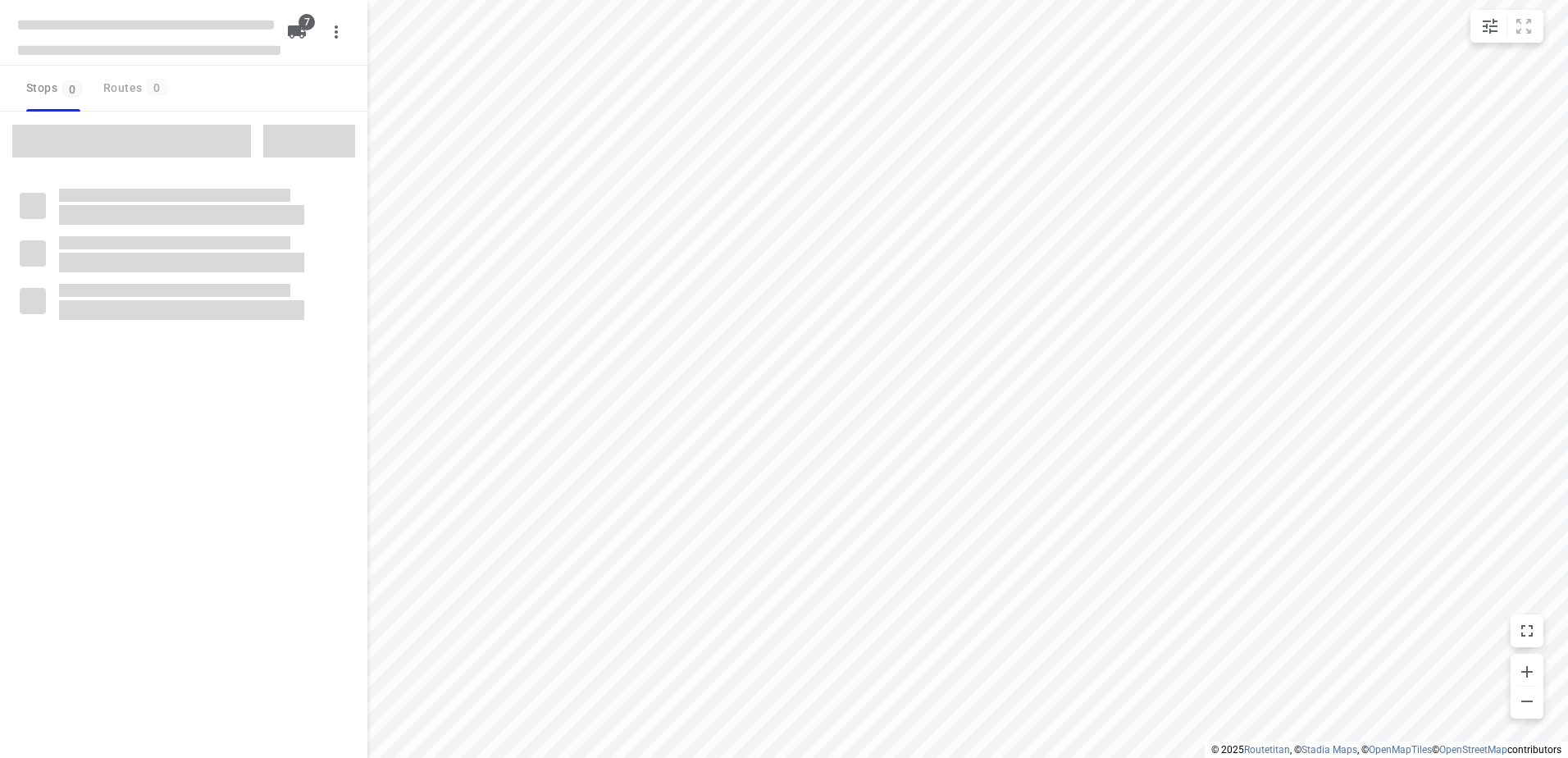
checkbox input "true"
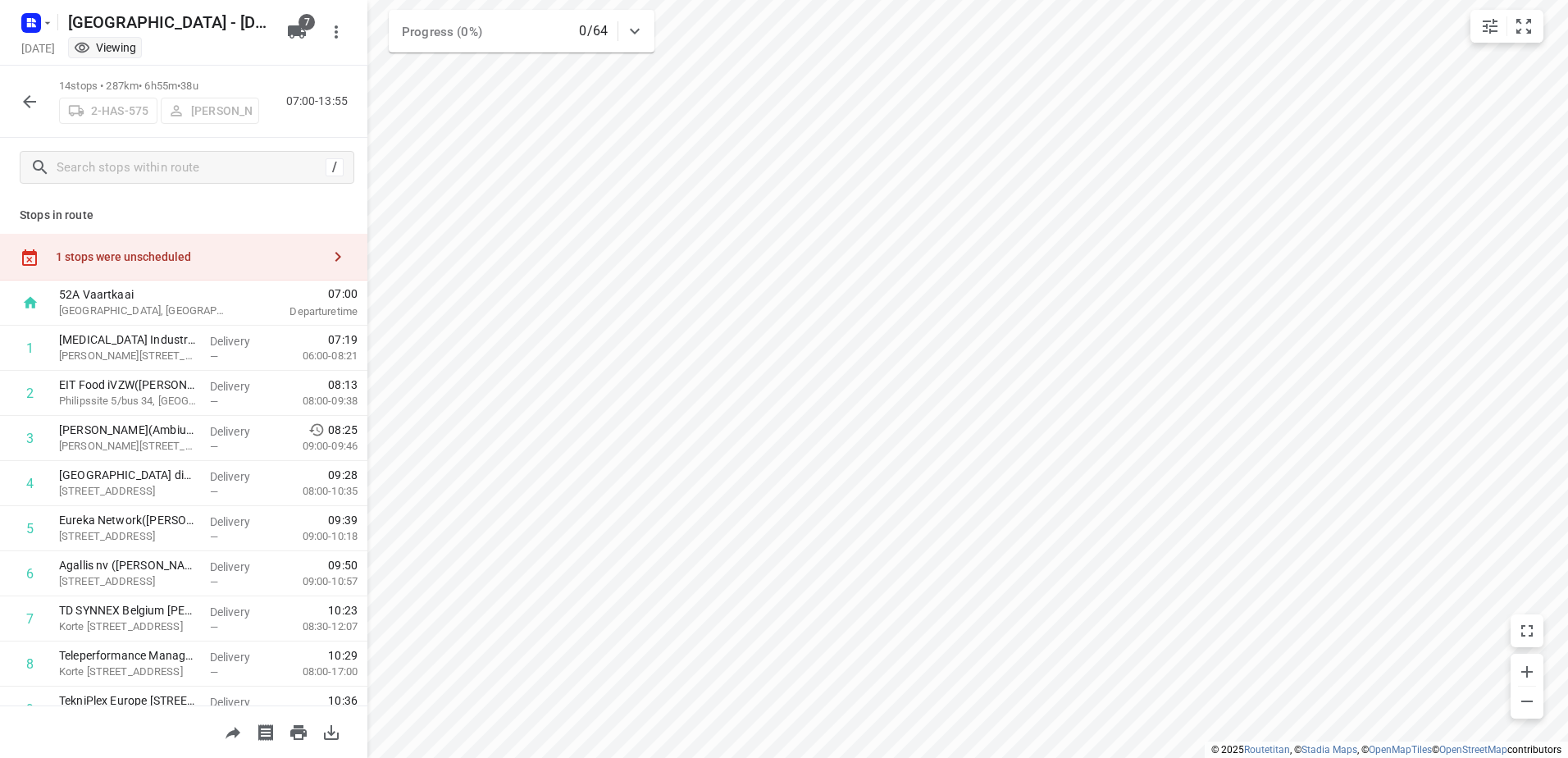
click at [34, 105] on icon "button" at bounding box center [29, 102] width 19 height 19
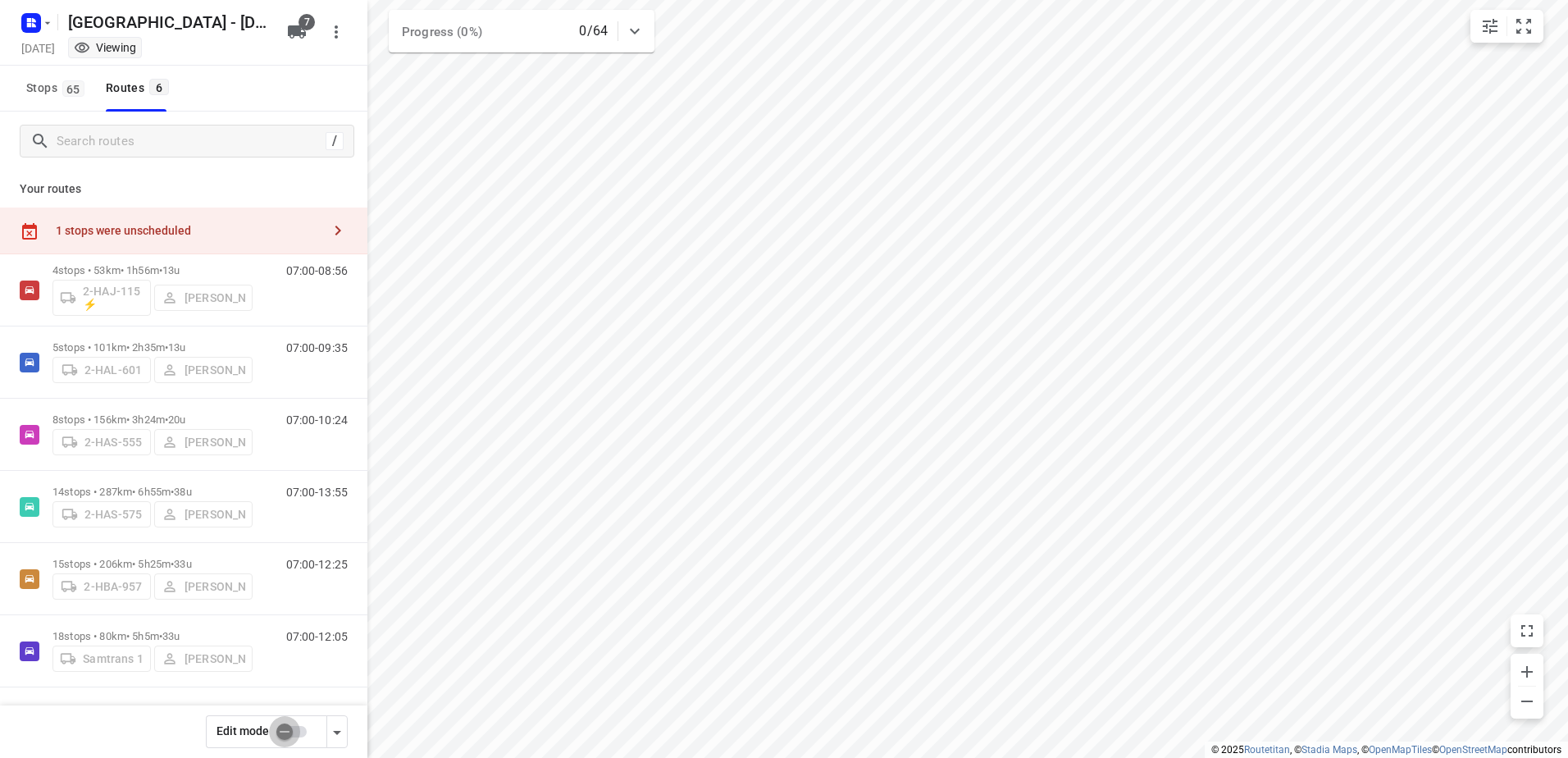
click at [288, 722] on input "checkbox" at bounding box center [284, 732] width 94 height 31
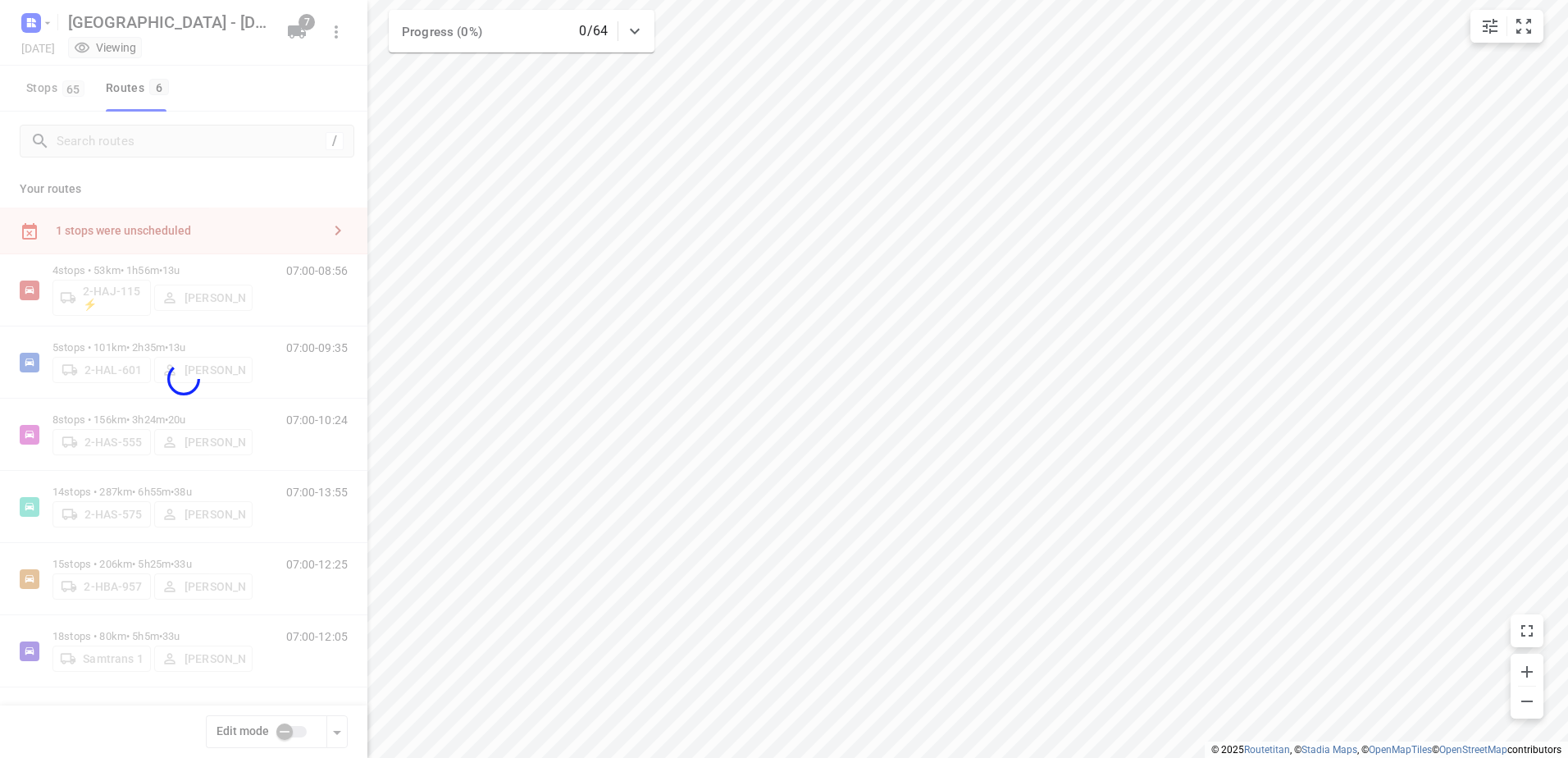
checkbox input "true"
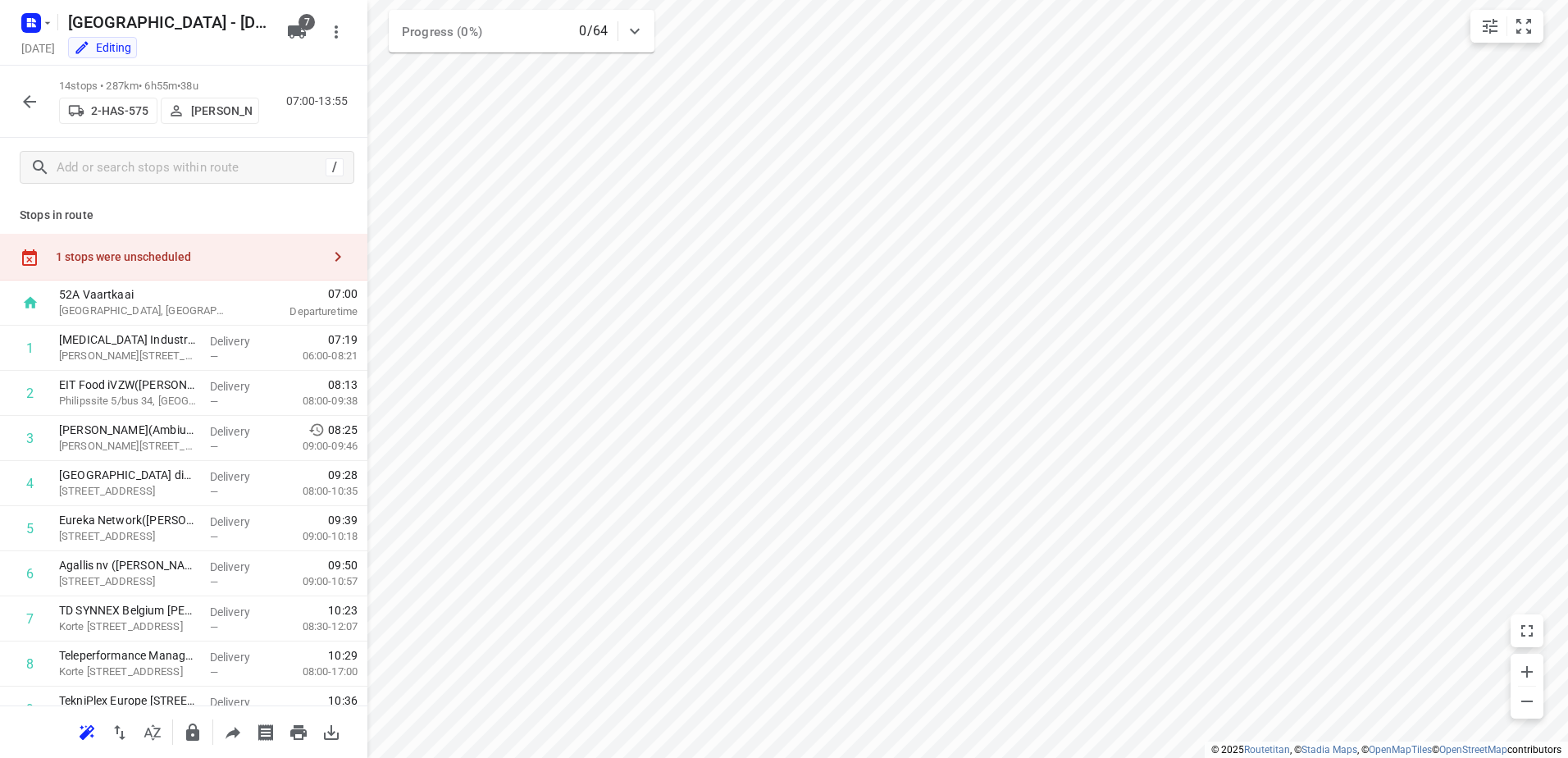
click at [203, 266] on div "1 stops were unscheduled" at bounding box center [184, 256] width 367 height 47
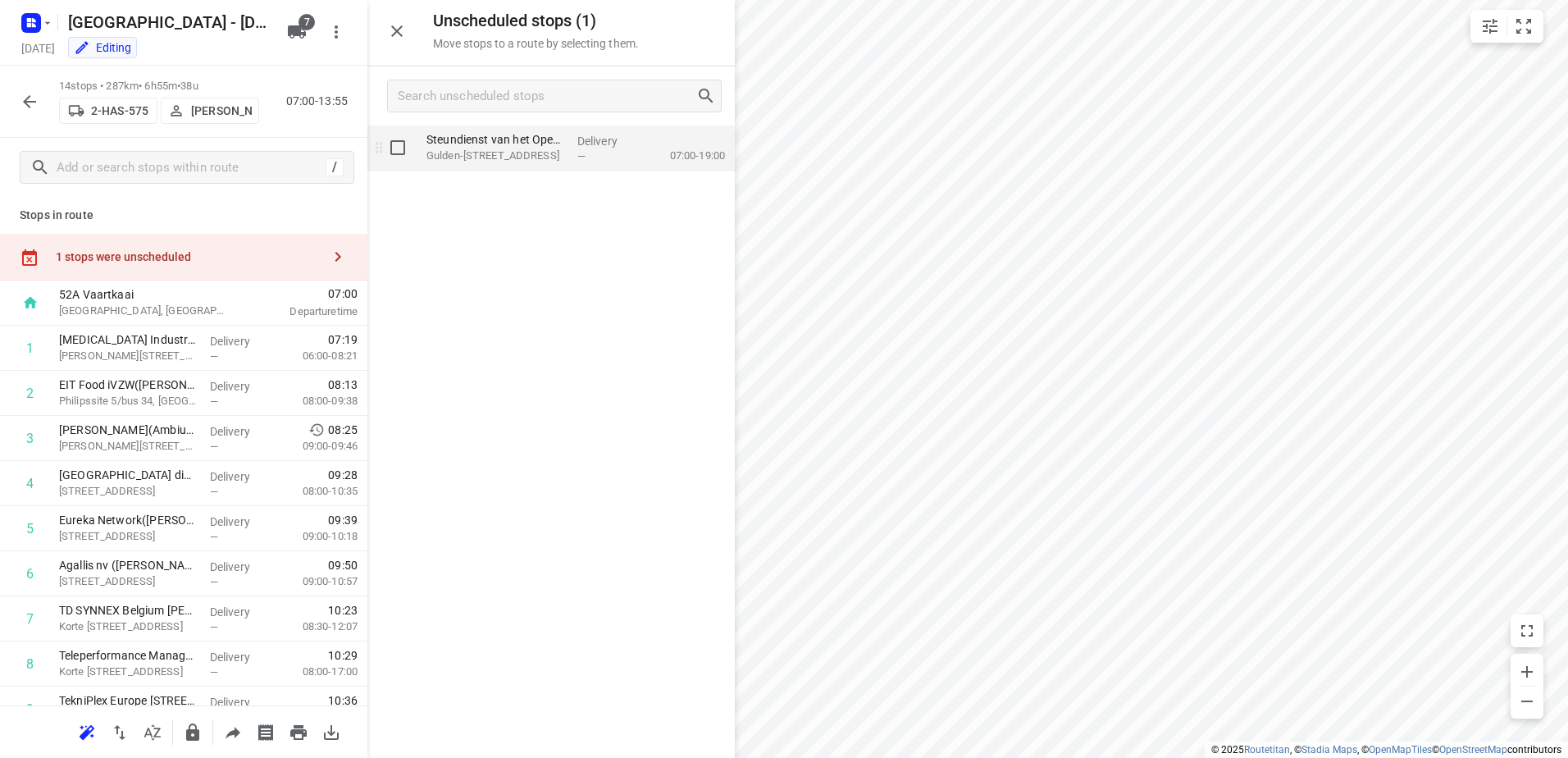
click at [485, 150] on p "Gulden-Vlieslaan 87, Sint-gillis" at bounding box center [495, 156] width 138 height 16
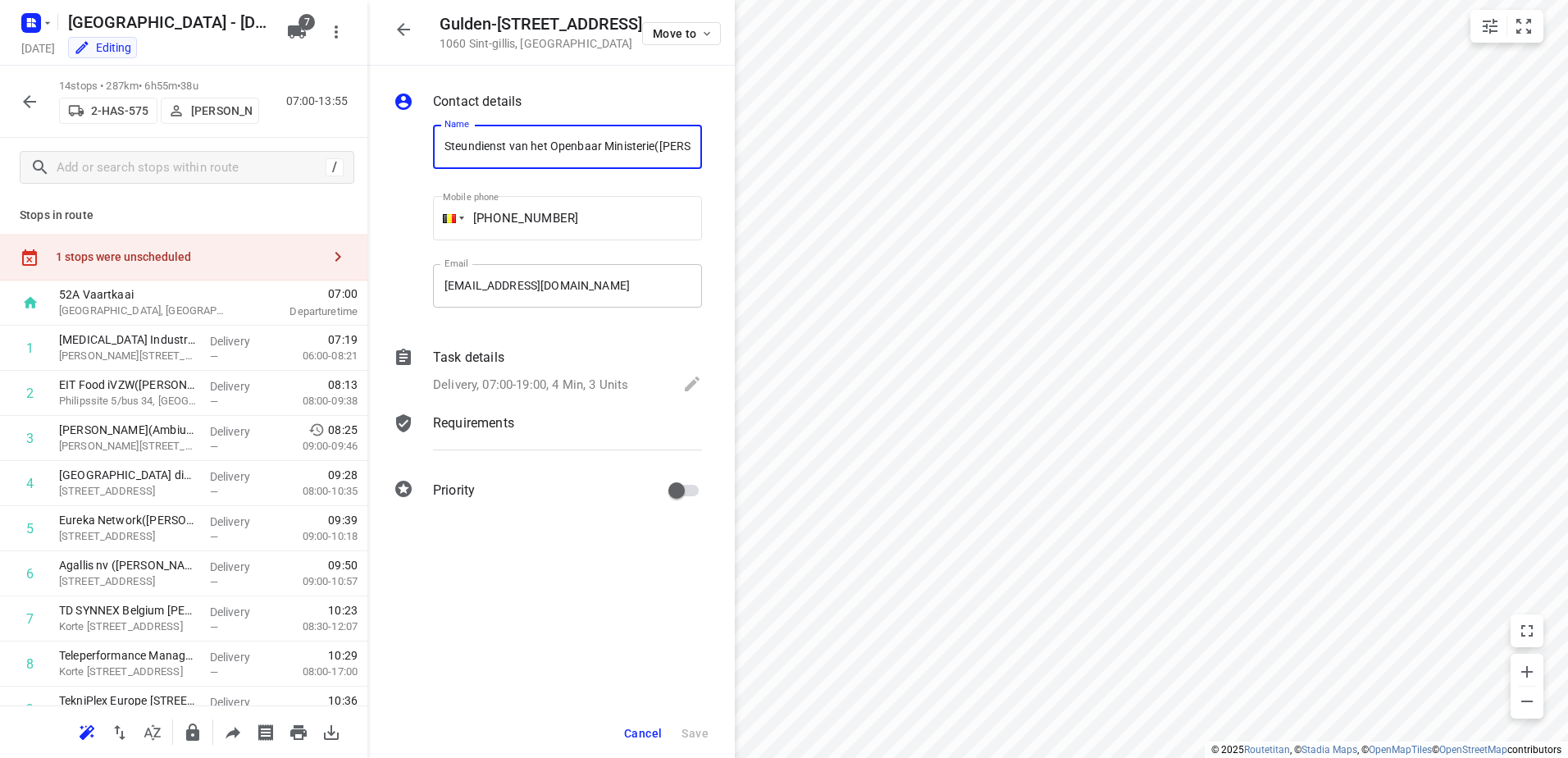
scroll to position [0, 63]
click at [542, 366] on div "Task details" at bounding box center [567, 357] width 269 height 19
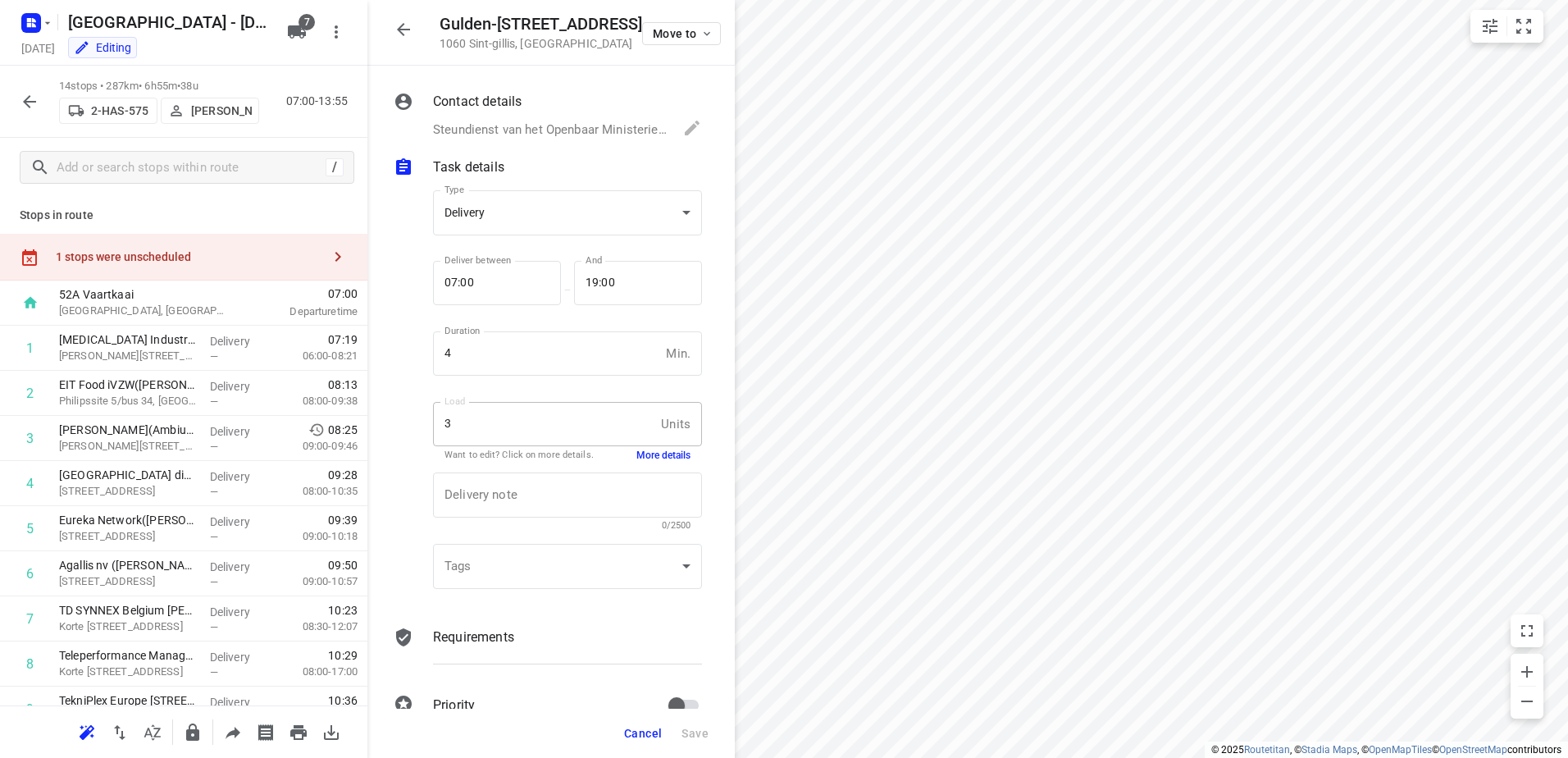
click at [660, 454] on button "More details" at bounding box center [664, 456] width 54 height 14
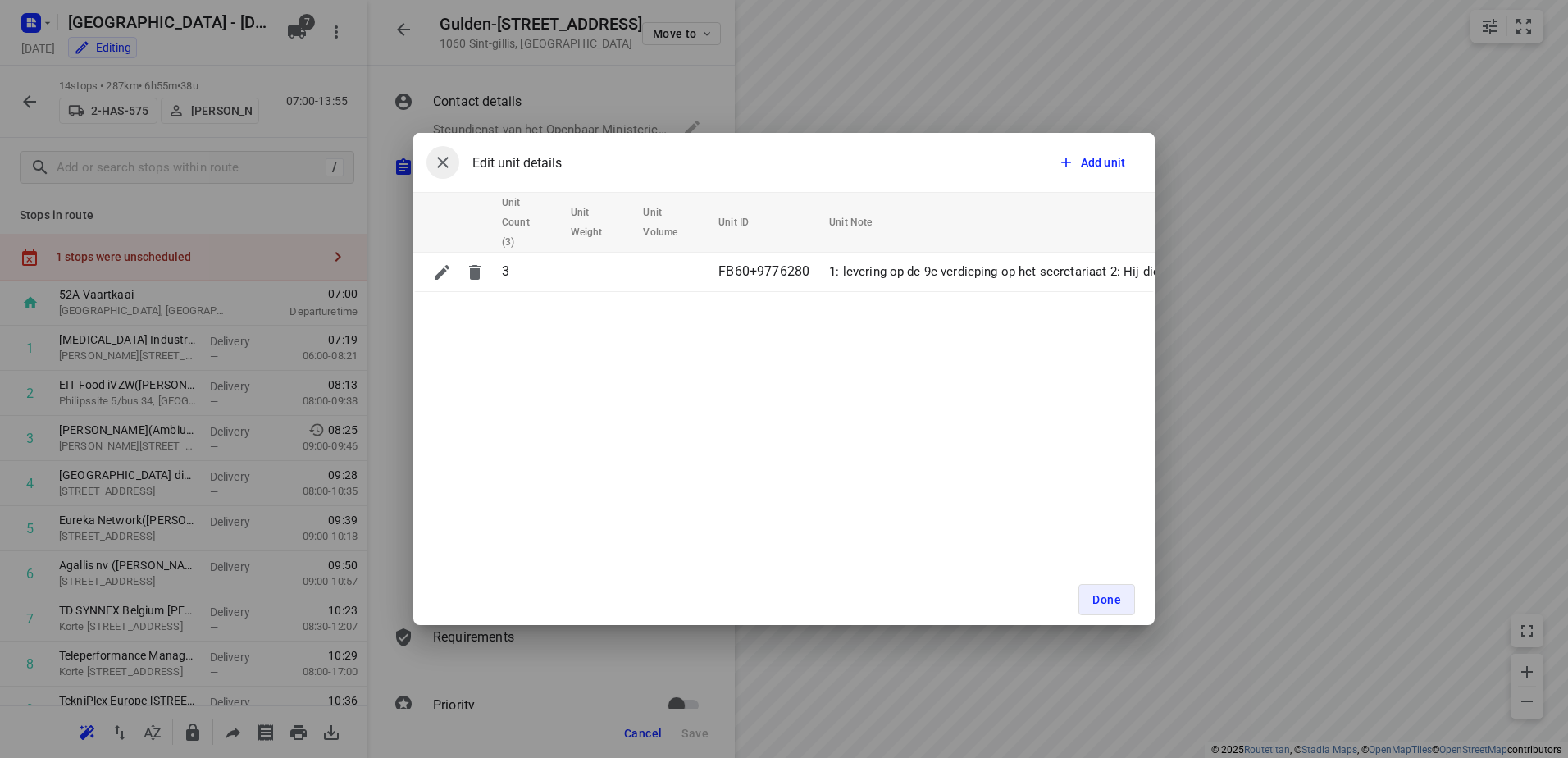
click at [443, 161] on icon "button" at bounding box center [442, 162] width 19 height 19
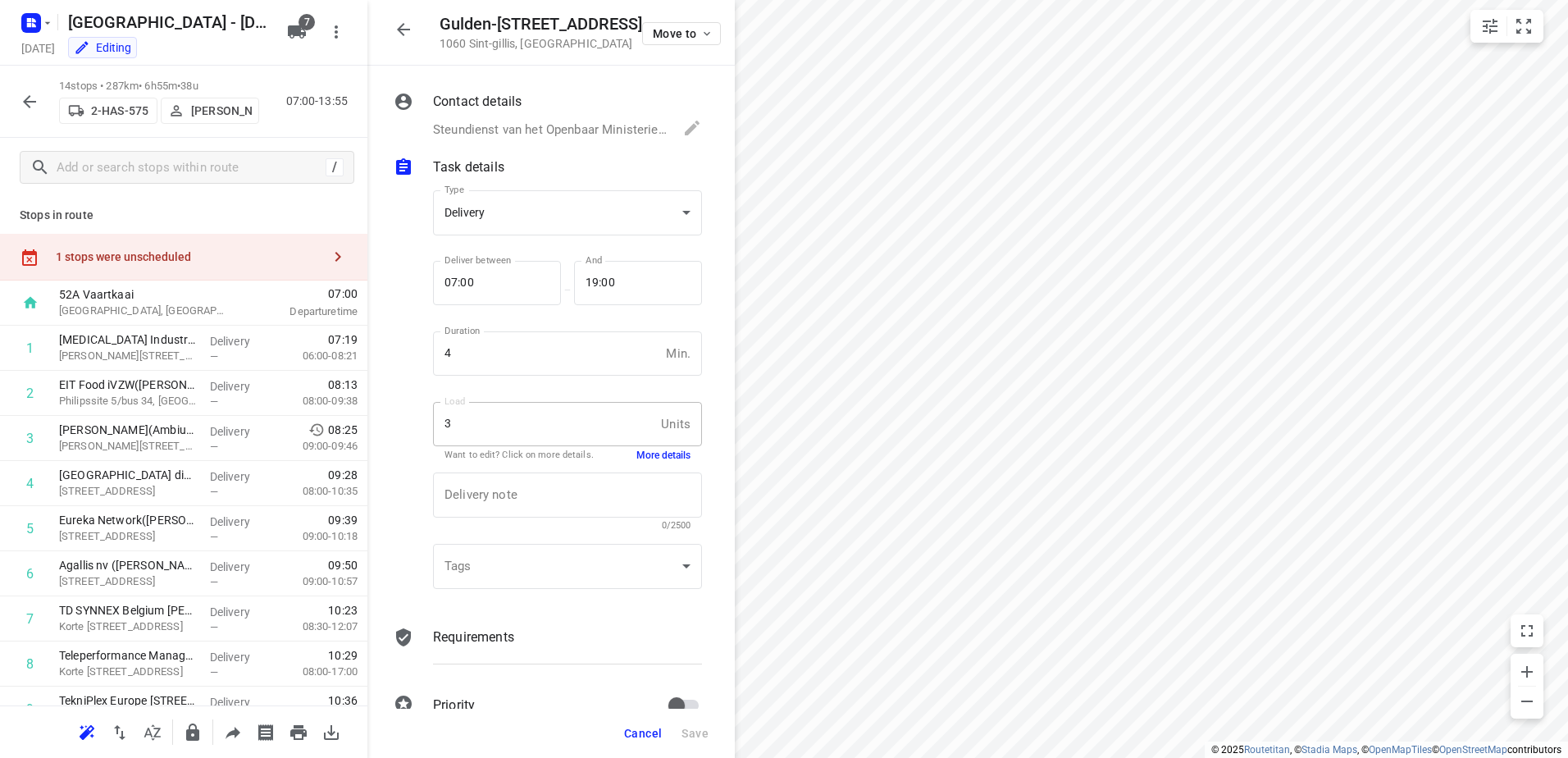
click at [175, 267] on div "1 stops were unscheduled" at bounding box center [184, 256] width 367 height 47
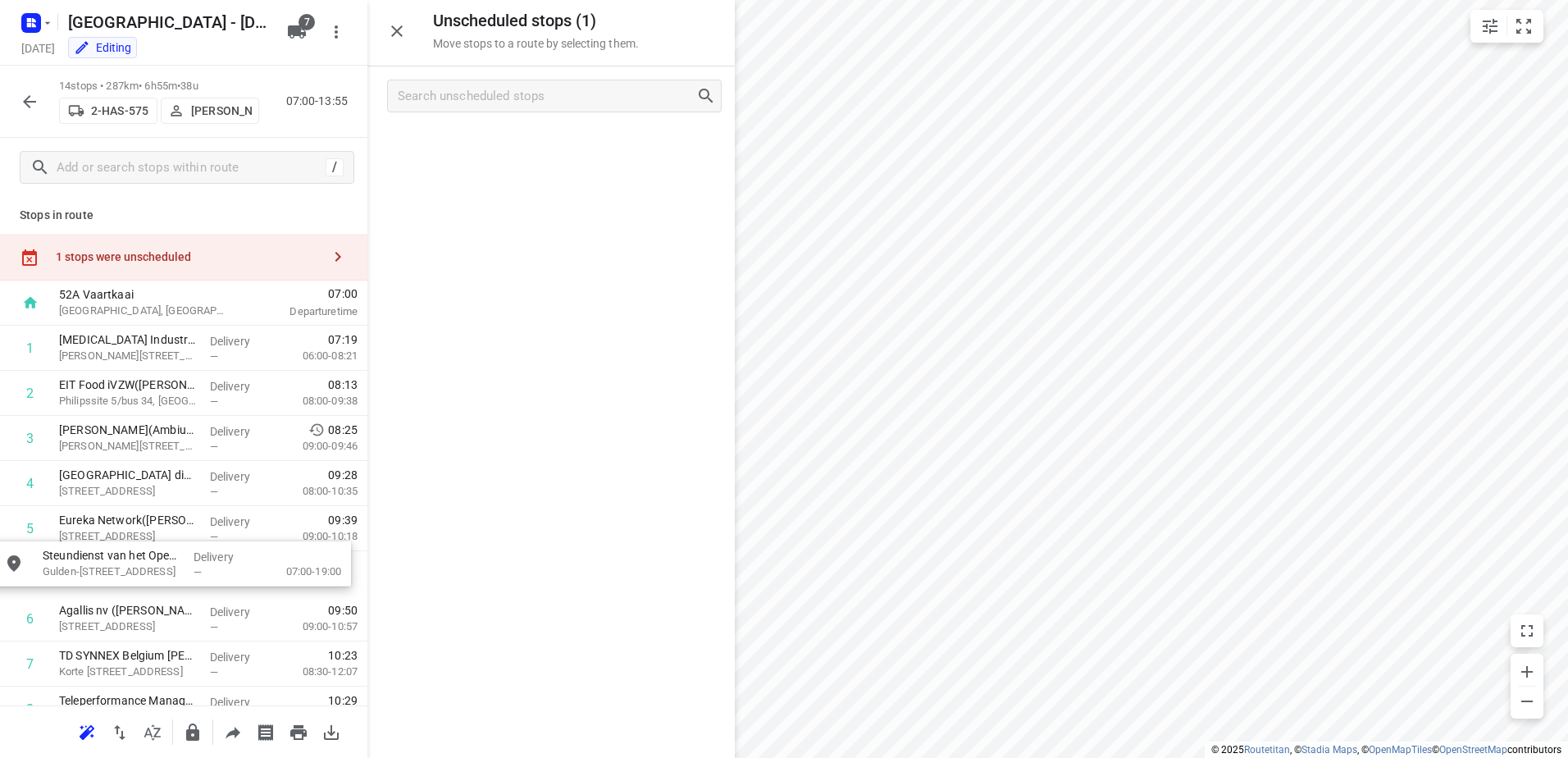
drag, startPoint x: 525, startPoint y: 152, endPoint x: 122, endPoint y: 574, distance: 583.5
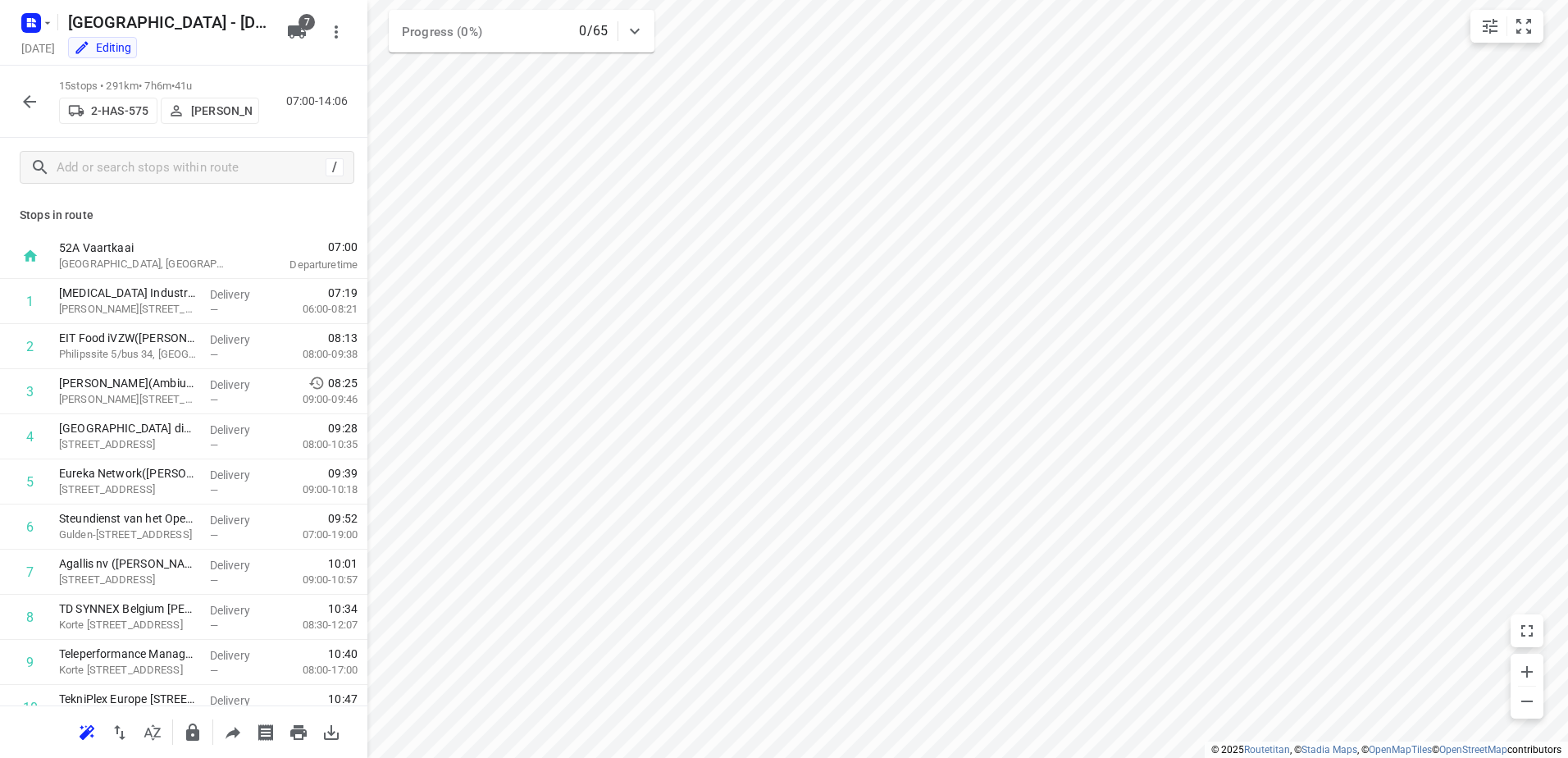
click at [23, 102] on icon "button" at bounding box center [29, 102] width 19 height 19
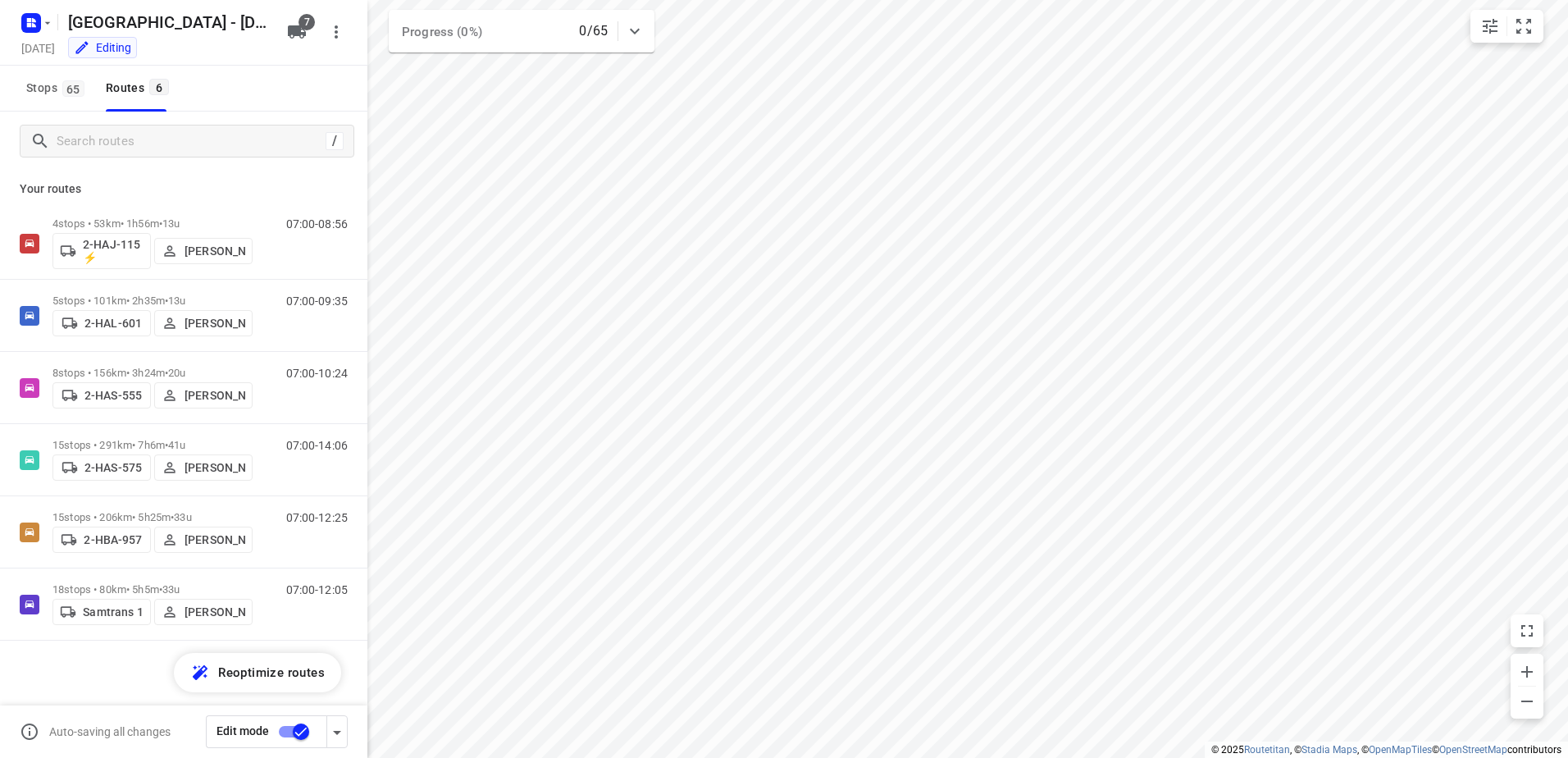
click at [292, 741] on input "checkbox" at bounding box center [301, 732] width 94 height 31
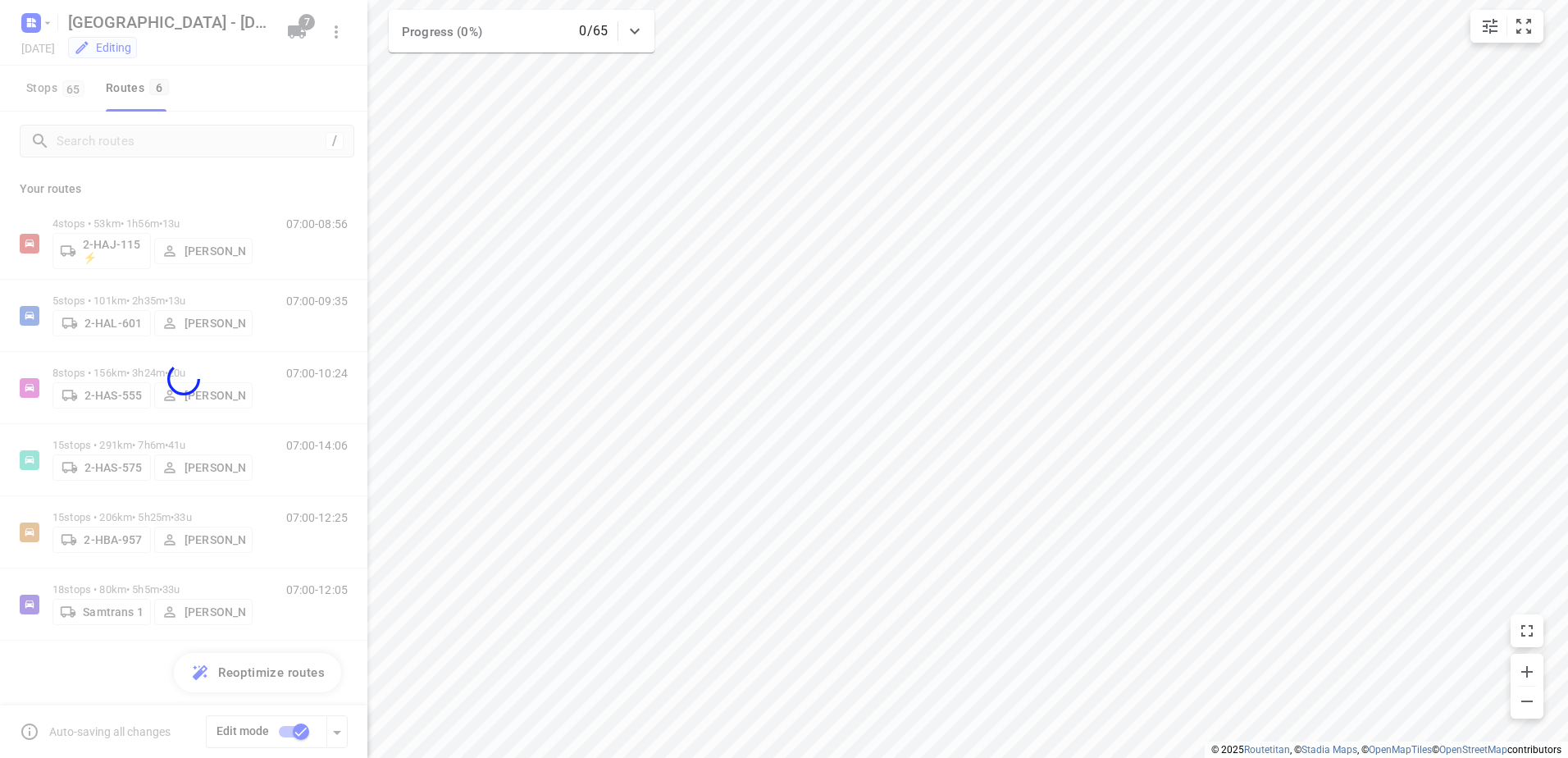
checkbox input "false"
